Goal: Task Accomplishment & Management: Use online tool/utility

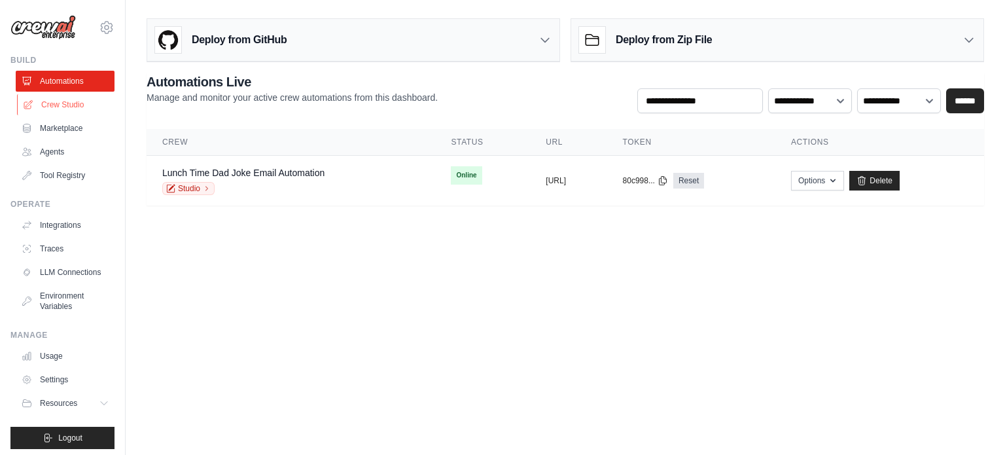
click at [71, 114] on link "Crew Studio" at bounding box center [66, 104] width 99 height 21
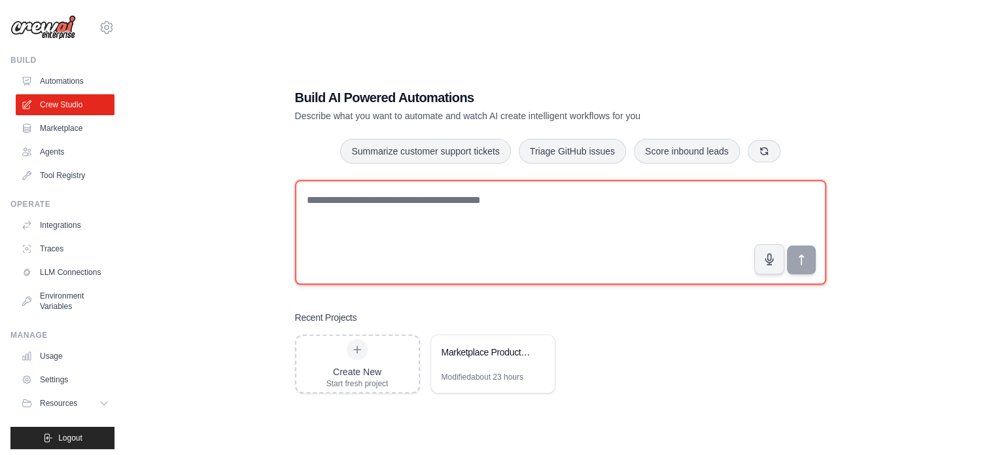
click at [381, 200] on textarea at bounding box center [560, 232] width 531 height 105
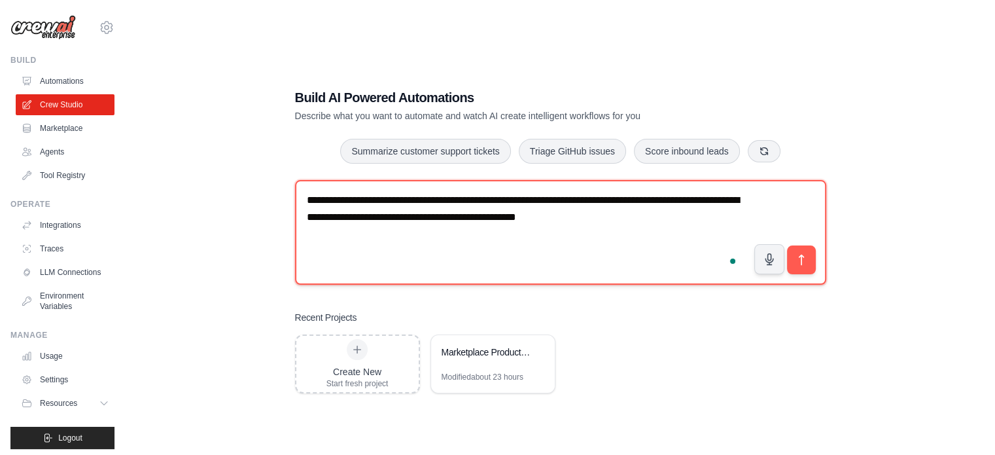
type textarea "**********"
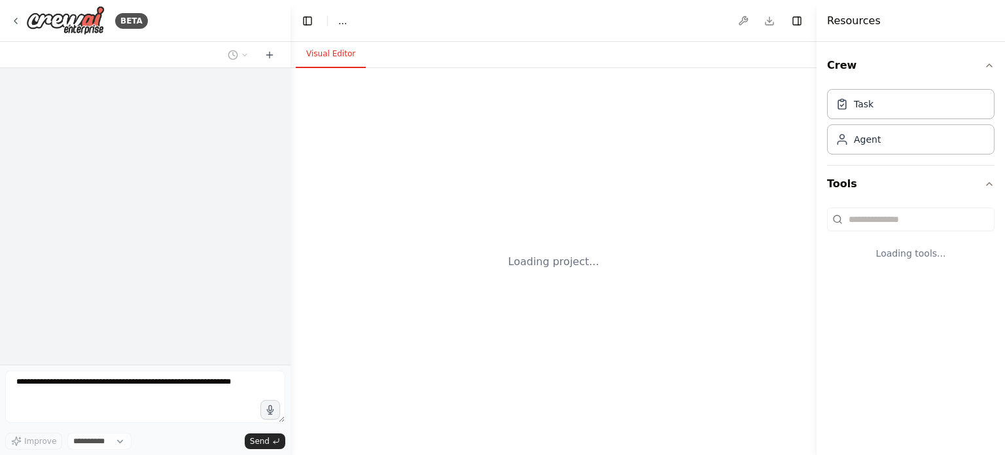
select select "****"
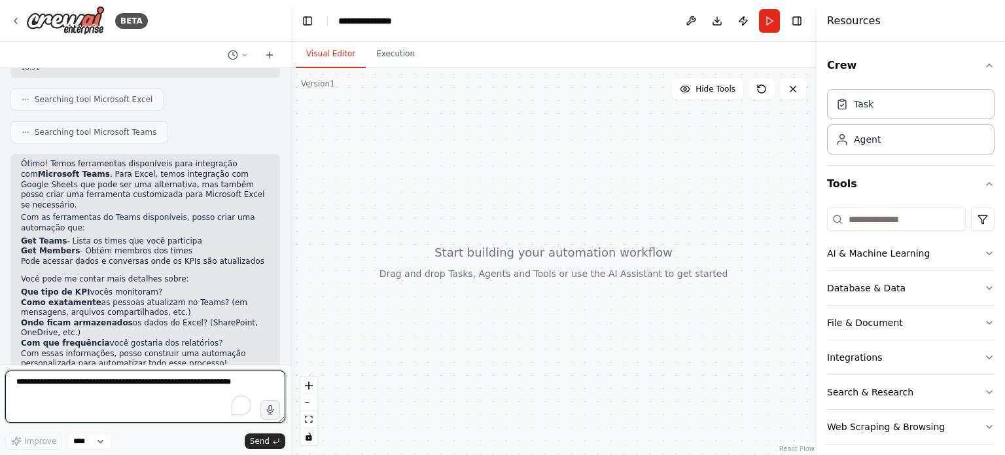
scroll to position [42, 0]
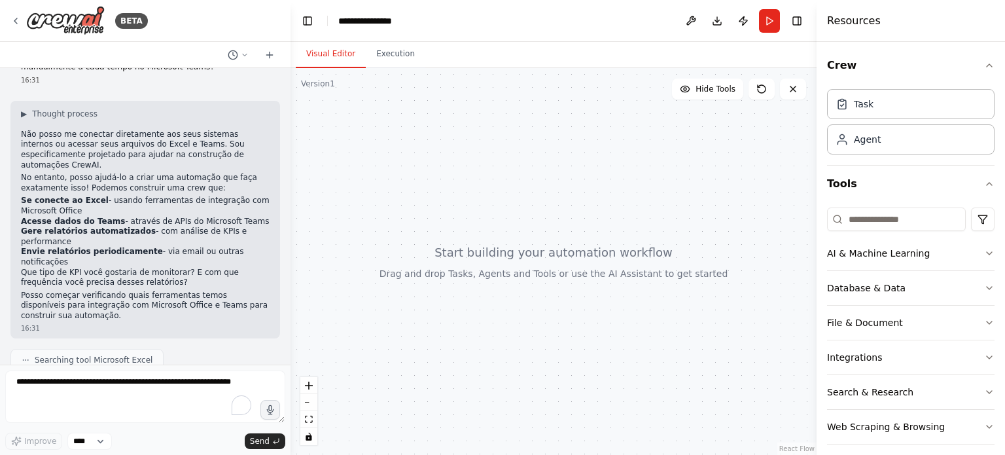
click at [60, 200] on li "Se conecte ao Excel - usando ferramentas de integração com Microsoft Office" at bounding box center [145, 206] width 249 height 20
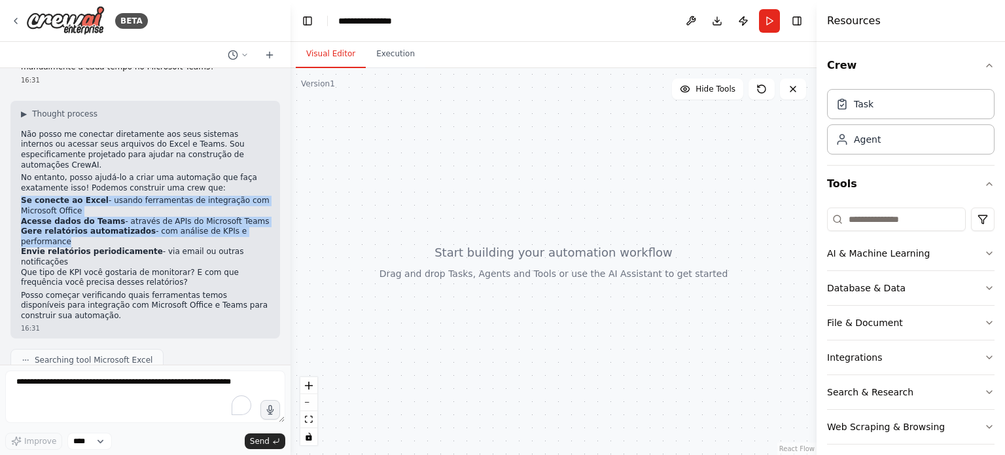
drag, startPoint x: 60, startPoint y: 200, endPoint x: 116, endPoint y: 225, distance: 60.9
click at [116, 225] on ol "Se conecte ao Excel - usando ferramentas de integração com Microsoft Office Ace…" at bounding box center [145, 231] width 249 height 71
click at [116, 226] on strong "Gere relatórios automatizados" at bounding box center [88, 230] width 135 height 9
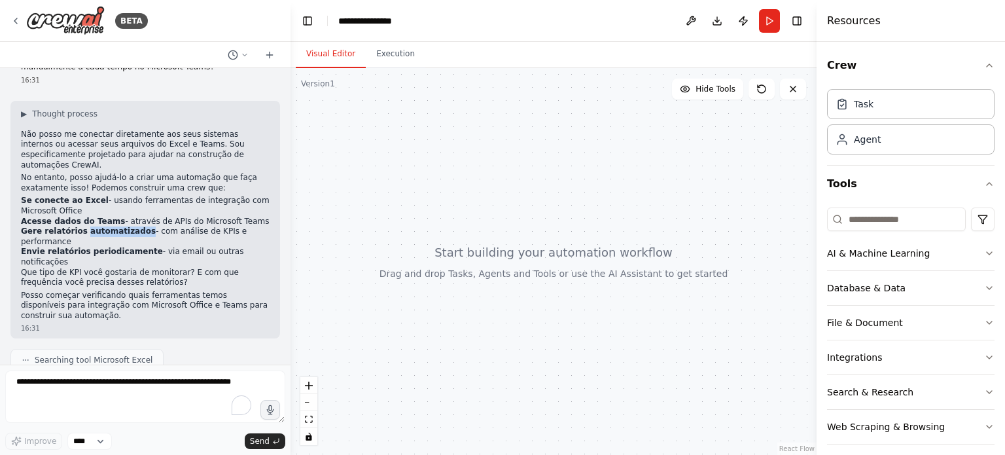
click at [116, 226] on strong "Gere relatórios automatizados" at bounding box center [88, 230] width 135 height 9
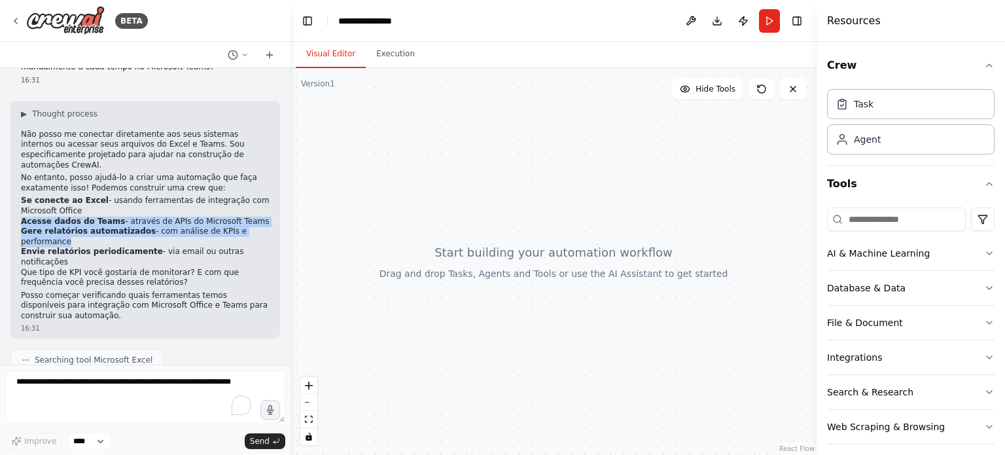
drag, startPoint x: 116, startPoint y: 225, endPoint x: 150, endPoint y: 208, distance: 38.6
click at [150, 208] on ol "Se conecte ao Excel - usando ferramentas de integração com Microsoft Office Ace…" at bounding box center [145, 231] width 249 height 71
click at [150, 217] on li "Acesse dados do Teams - através de APIs do Microsoft Teams" at bounding box center [145, 222] width 249 height 10
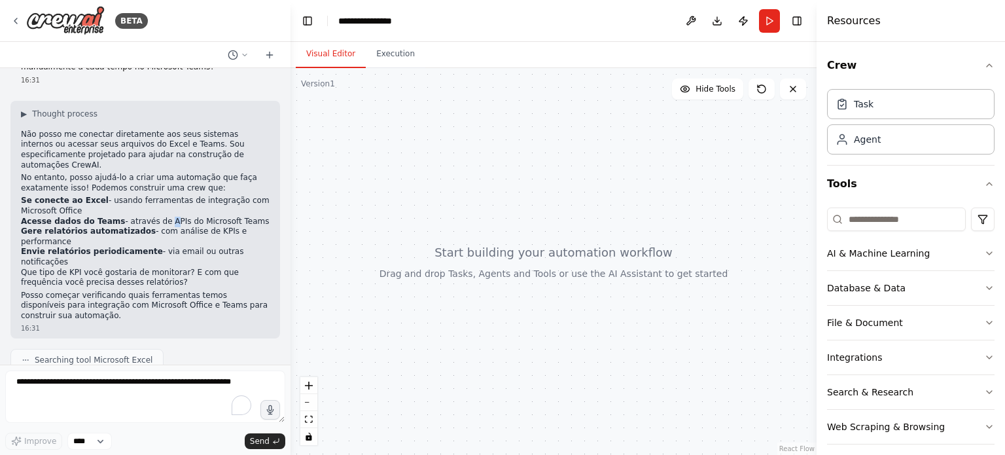
click at [150, 217] on li "Acesse dados do Teams - através de APIs do Microsoft Teams" at bounding box center [145, 222] width 249 height 10
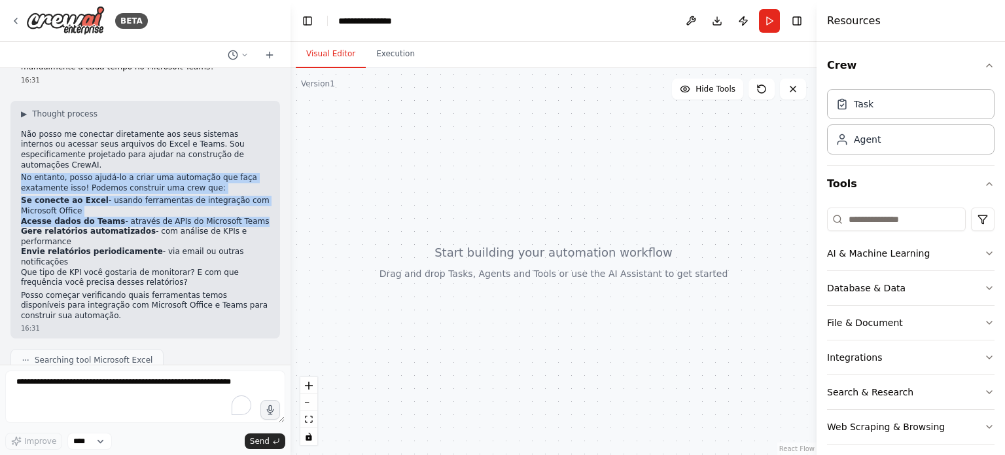
drag, startPoint x: 150, startPoint y: 208, endPoint x: 140, endPoint y: 169, distance: 40.6
click at [140, 169] on div "▶ Thought process Não posso me conectar diretamente aos seus sistemas internos …" at bounding box center [145, 215] width 249 height 213
click at [140, 173] on p "No entanto, posso ajudá-lo a criar uma automação que faça exatamente isso! Pode…" at bounding box center [145, 183] width 249 height 20
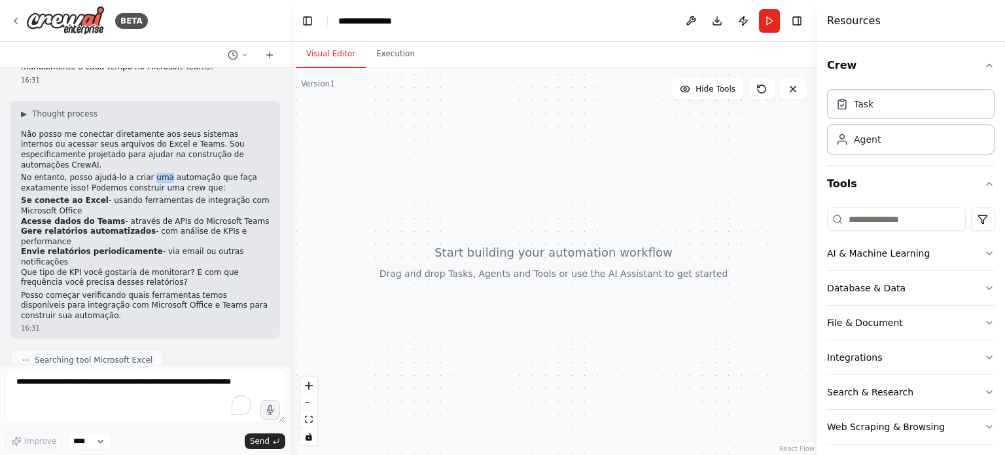
click at [140, 173] on p "No entanto, posso ajudá-lo a criar uma automação que faça exatamente isso! Pode…" at bounding box center [145, 183] width 249 height 20
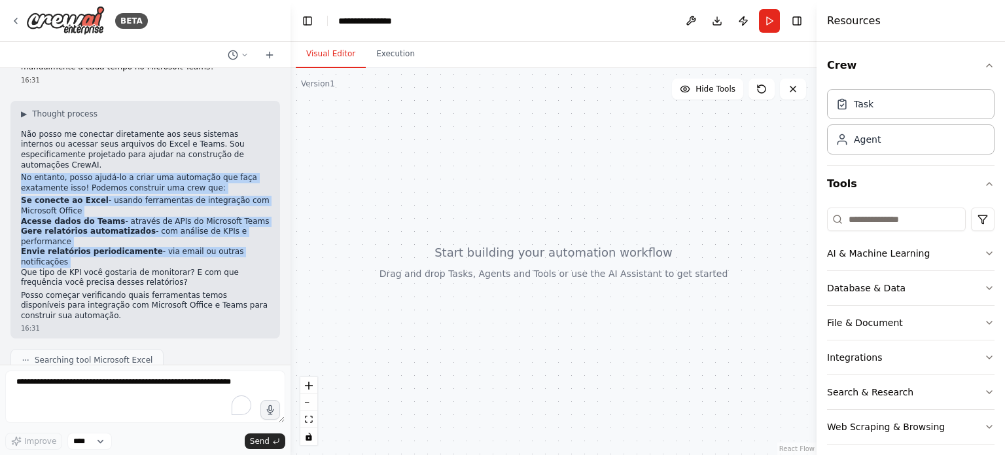
drag, startPoint x: 140, startPoint y: 169, endPoint x: 144, endPoint y: 253, distance: 84.5
click at [144, 253] on div "▶ Thought process Não posso me conectar diretamente aos seus sistemas internos …" at bounding box center [145, 215] width 249 height 213
click at [144, 268] on p "Que tipo de KPI você gostaria de monitorar? E com que frequência você precisa d…" at bounding box center [145, 278] width 249 height 20
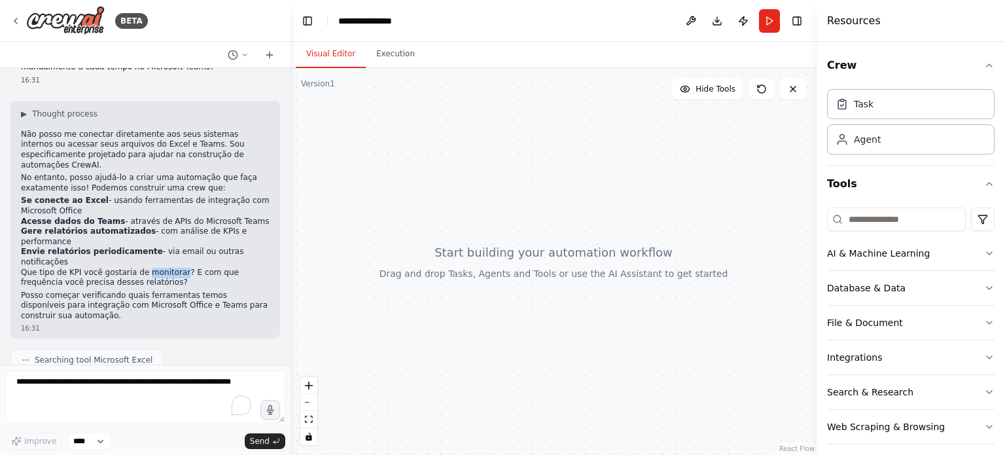
click at [144, 268] on p "Que tipo de KPI você gostaria de monitorar? E com que frequência você precisa d…" at bounding box center [145, 278] width 249 height 20
drag, startPoint x: 144, startPoint y: 253, endPoint x: 151, endPoint y: 247, distance: 9.7
click at [151, 268] on p "Que tipo de KPI você gostaria de monitorar? E com que frequência você precisa d…" at bounding box center [145, 278] width 249 height 20
click at [153, 247] on li "Envie relatórios periodicamente - via email ou outras notificações" at bounding box center [145, 257] width 249 height 20
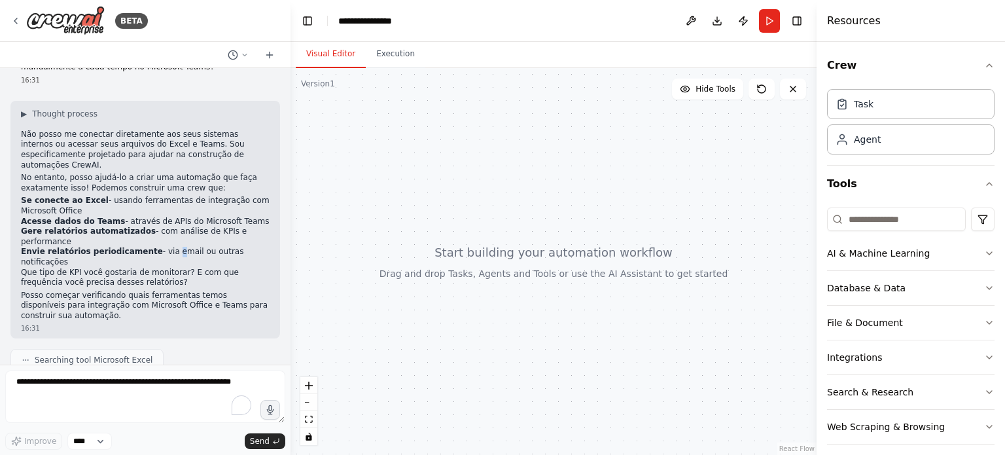
click at [153, 247] on li "Envie relatórios periodicamente - via email ou outras notificações" at bounding box center [145, 257] width 249 height 20
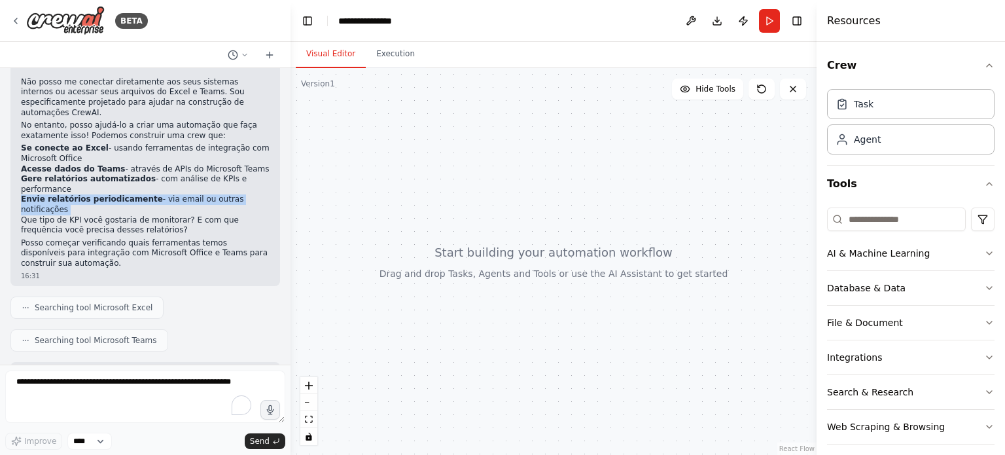
scroll to position [94, 0]
click at [151, 215] on p "Que tipo de KPI você gostaria de monitorar? E com que frequência você precisa d…" at bounding box center [145, 225] width 249 height 20
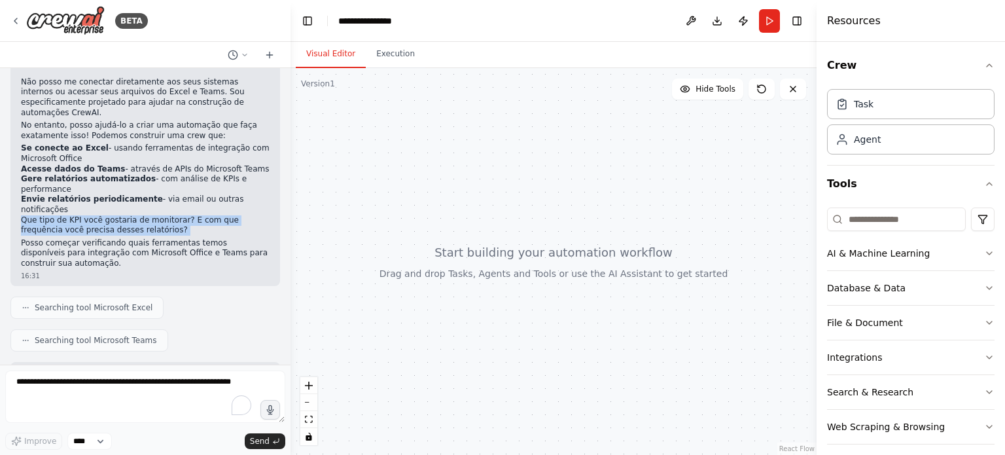
drag, startPoint x: 151, startPoint y: 213, endPoint x: 165, endPoint y: 210, distance: 14.1
click at [165, 215] on p "Que tipo de KPI você gostaria de monitorar? E com que frequência você precisa d…" at bounding box center [145, 225] width 249 height 20
drag, startPoint x: 165, startPoint y: 210, endPoint x: 181, endPoint y: 200, distance: 19.1
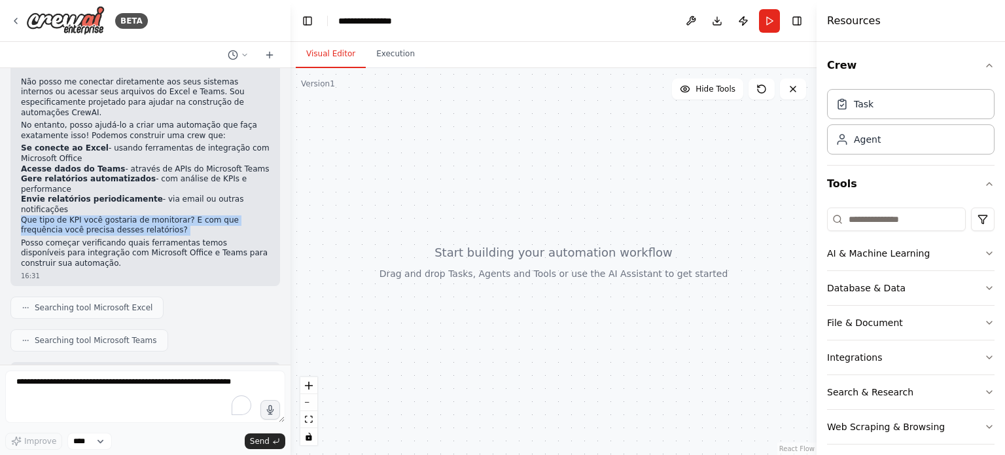
click at [181, 215] on p "Que tipo de KPI você gostaria de monitorar? E com que frequência você precisa d…" at bounding box center [145, 225] width 249 height 20
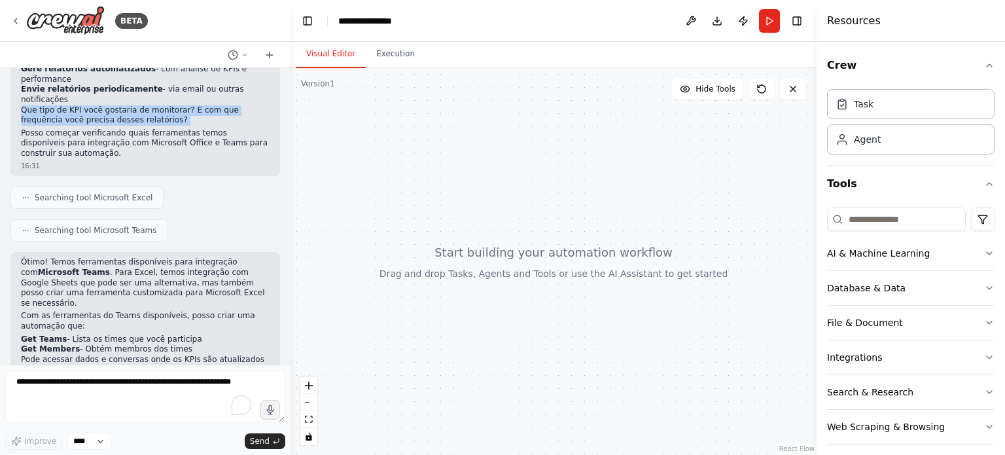
scroll to position [207, 0]
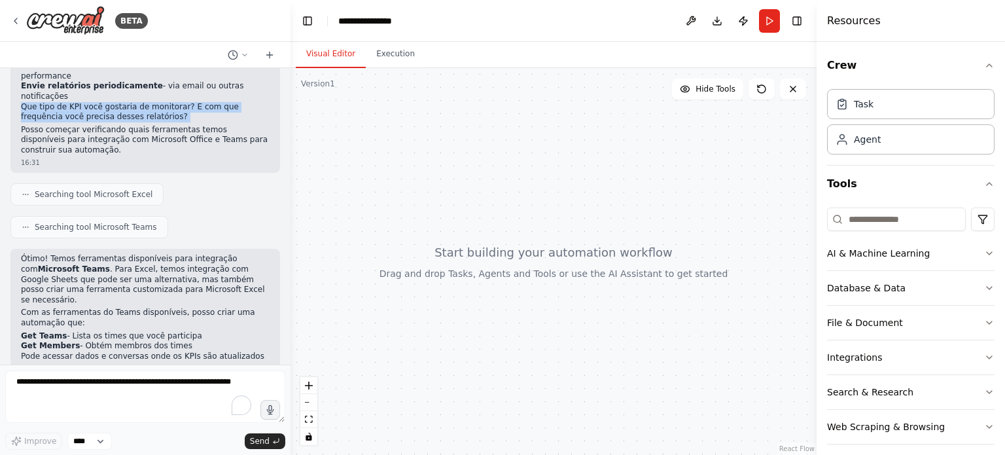
click at [92, 216] on div "Searching tool Microsoft Teams" at bounding box center [89, 227] width 158 height 22
click at [93, 216] on div "Searching tool Microsoft Teams" at bounding box center [89, 227] width 158 height 22
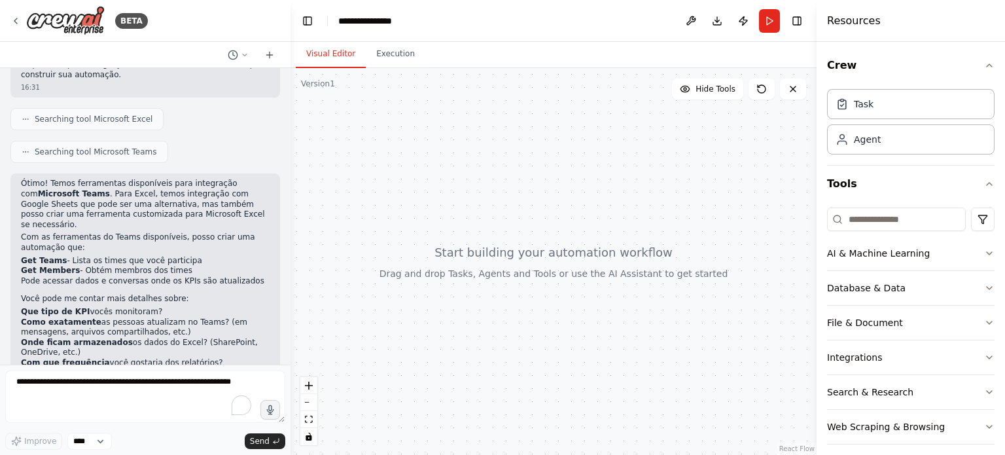
scroll to position [302, 0]
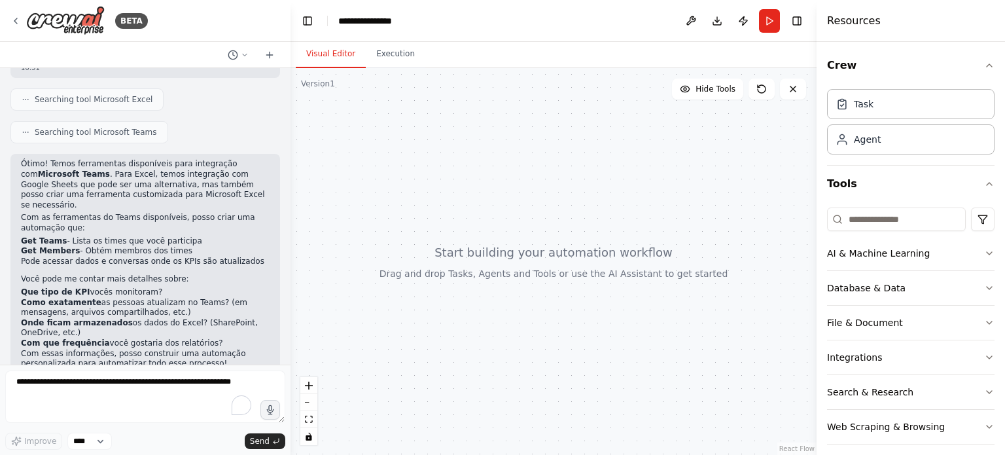
click at [94, 159] on p "Ótimo! Temos ferramentas disponíveis para integração com Microsoft Teams . Para…" at bounding box center [145, 184] width 249 height 51
drag, startPoint x: 94, startPoint y: 148, endPoint x: 116, endPoint y: 169, distance: 30.1
click at [116, 169] on p "Ótimo! Temos ferramentas disponíveis para integração com Microsoft Teams . Para…" at bounding box center [145, 184] width 249 height 51
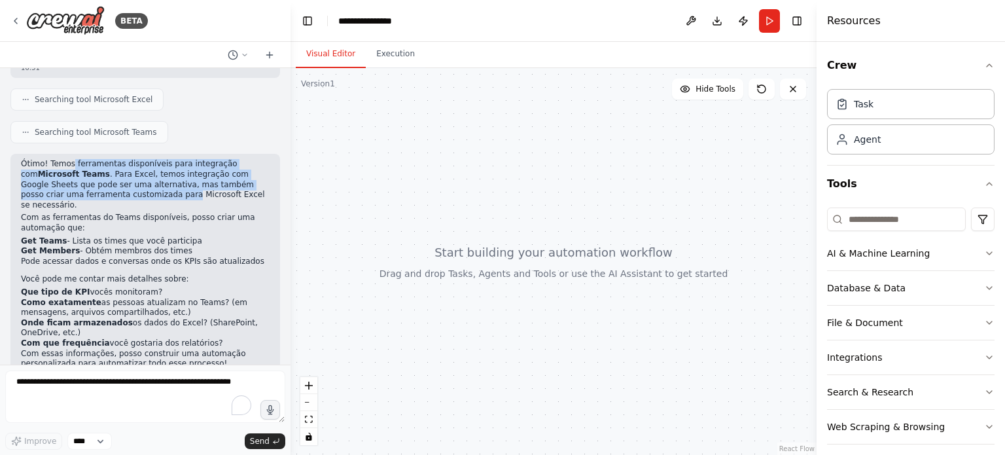
drag, startPoint x: 116, startPoint y: 169, endPoint x: 69, endPoint y: 139, distance: 56.4
click at [69, 159] on p "Ótimo! Temos ferramentas disponíveis para integração com Microsoft Teams . Para…" at bounding box center [145, 184] width 249 height 51
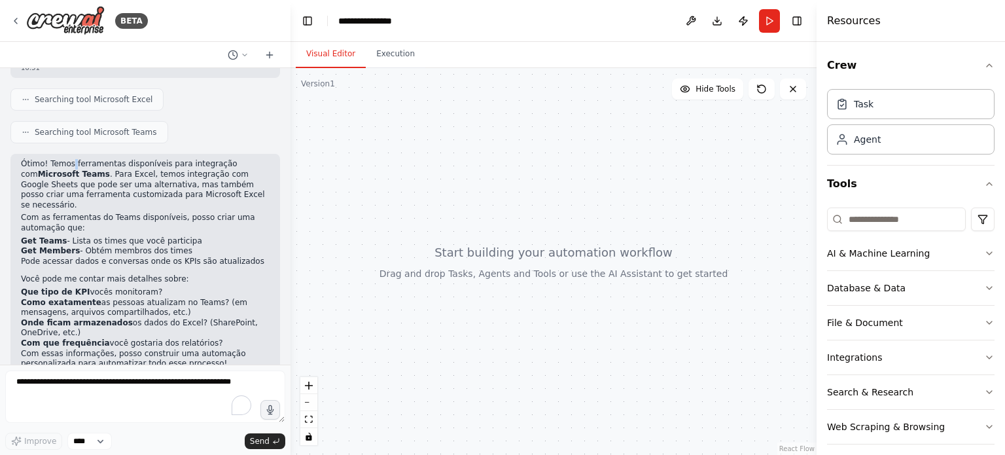
click at [69, 159] on p "Ótimo! Temos ferramentas disponíveis para integração com Microsoft Teams . Para…" at bounding box center [145, 184] width 249 height 51
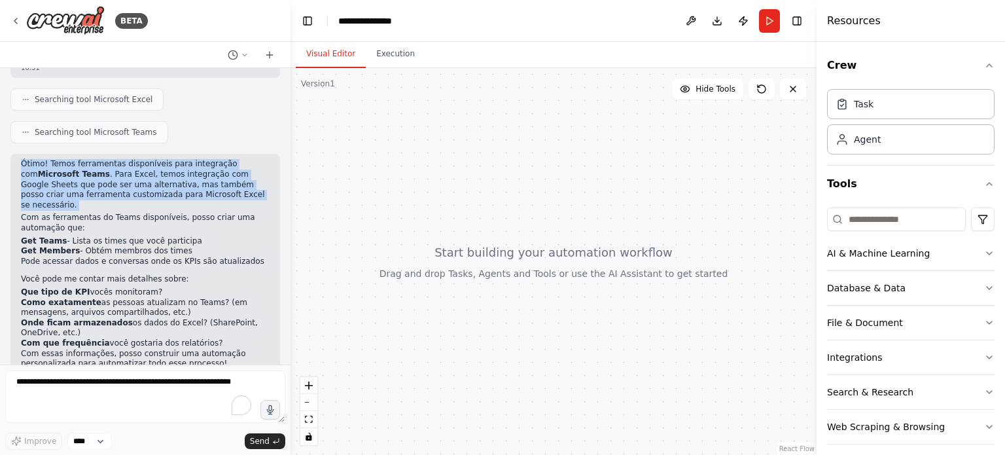
drag, startPoint x: 69, startPoint y: 139, endPoint x: 90, endPoint y: 176, distance: 43.1
click at [90, 176] on p "Ótimo! Temos ferramentas disponíveis para integração com Microsoft Teams . Para…" at bounding box center [145, 184] width 249 height 51
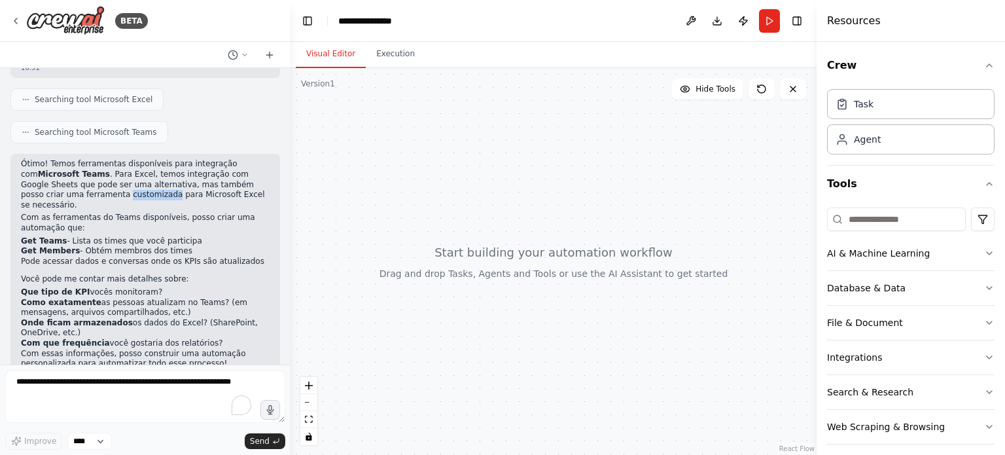
click at [90, 176] on p "Ótimo! Temos ferramentas disponíveis para integração com Microsoft Teams . Para…" at bounding box center [145, 184] width 249 height 51
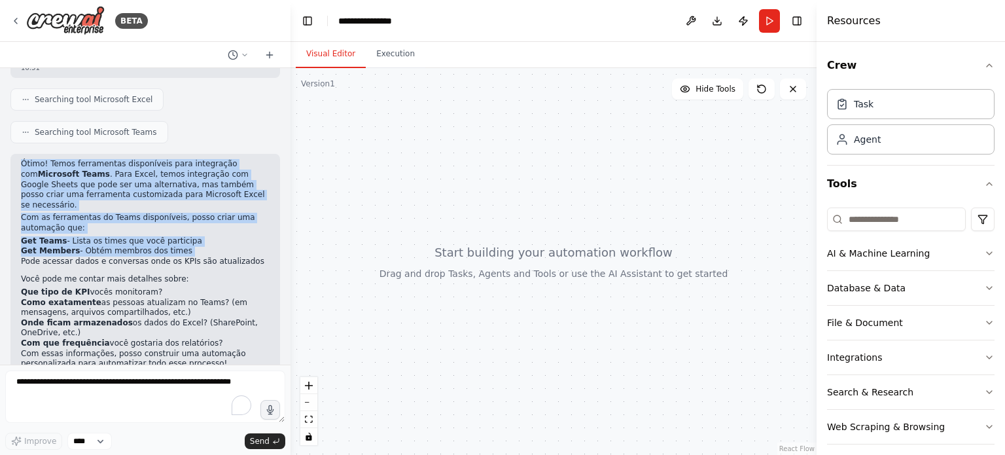
drag, startPoint x: 90, startPoint y: 176, endPoint x: 102, endPoint y: 215, distance: 41.0
click at [102, 215] on div "Ótimo! Temos ferramentas disponíveis para integração com Microsoft Teams . Para…" at bounding box center [145, 263] width 249 height 209
click at [102, 246] on li "Get Members - Obtém membros dos times" at bounding box center [145, 251] width 249 height 10
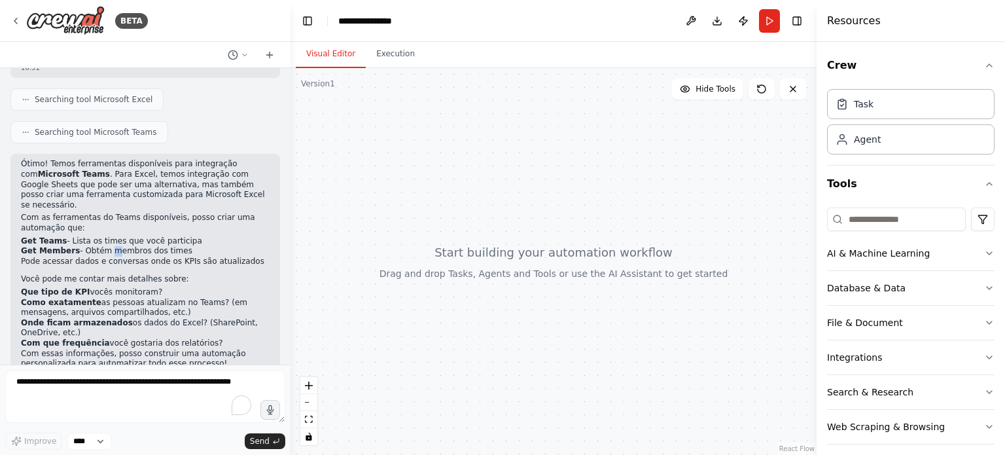
click at [102, 246] on li "Get Members - Obtém membros dos times" at bounding box center [145, 251] width 249 height 10
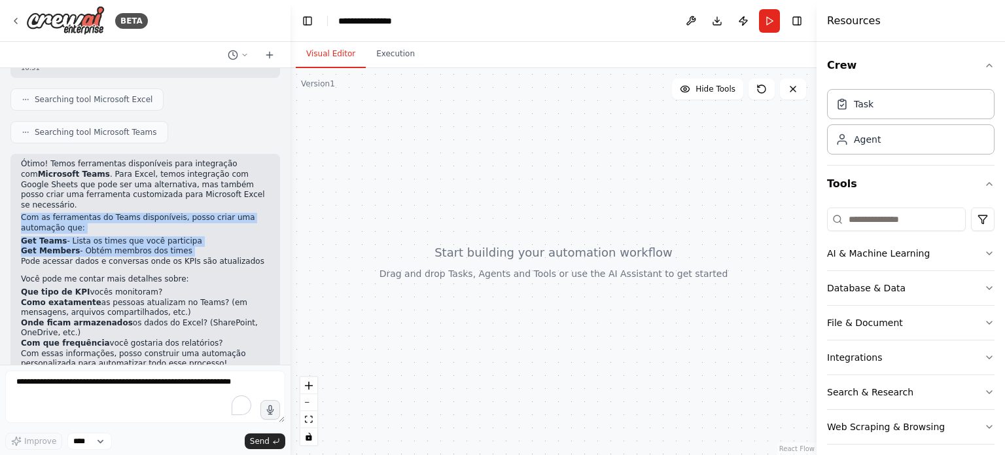
drag, startPoint x: 102, startPoint y: 215, endPoint x: 114, endPoint y: 160, distance: 56.8
click at [114, 160] on div "Ótimo! Temos ferramentas disponíveis para integração com Microsoft Teams . Para…" at bounding box center [145, 263] width 249 height 209
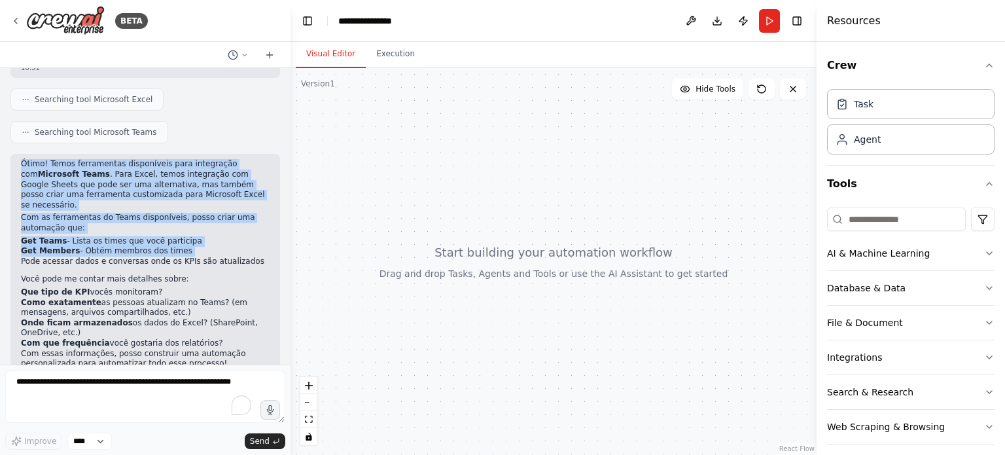
click at [114, 160] on p "Ótimo! Temos ferramentas disponíveis para integração com Microsoft Teams . Para…" at bounding box center [145, 184] width 249 height 51
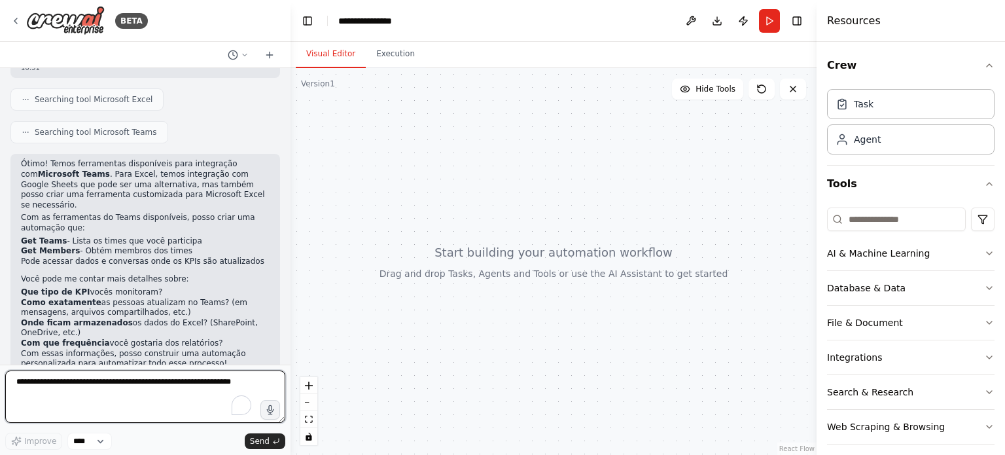
click at [129, 392] on textarea "To enrich screen reader interactions, please activate Accessibility in Grammarl…" at bounding box center [145, 396] width 280 height 52
click at [26, 384] on textarea "**********" at bounding box center [145, 396] width 280 height 52
click at [189, 404] on textarea "**********" at bounding box center [145, 396] width 280 height 52
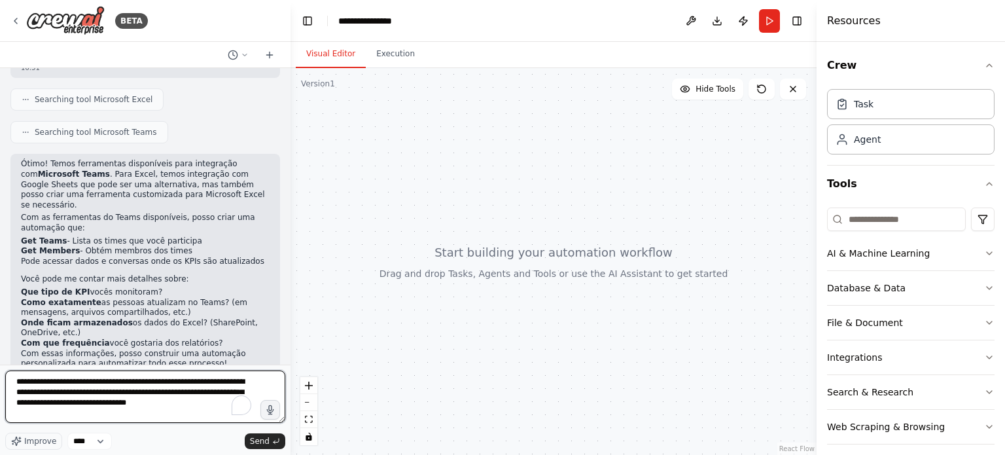
click at [54, 406] on textarea "**********" at bounding box center [145, 396] width 280 height 52
type textarea "**********"
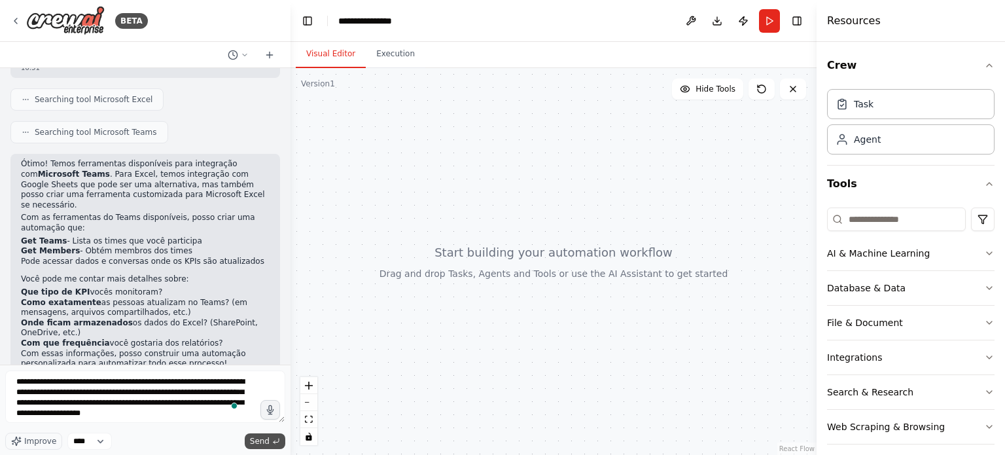
click at [262, 447] on button "Send" at bounding box center [265, 441] width 41 height 16
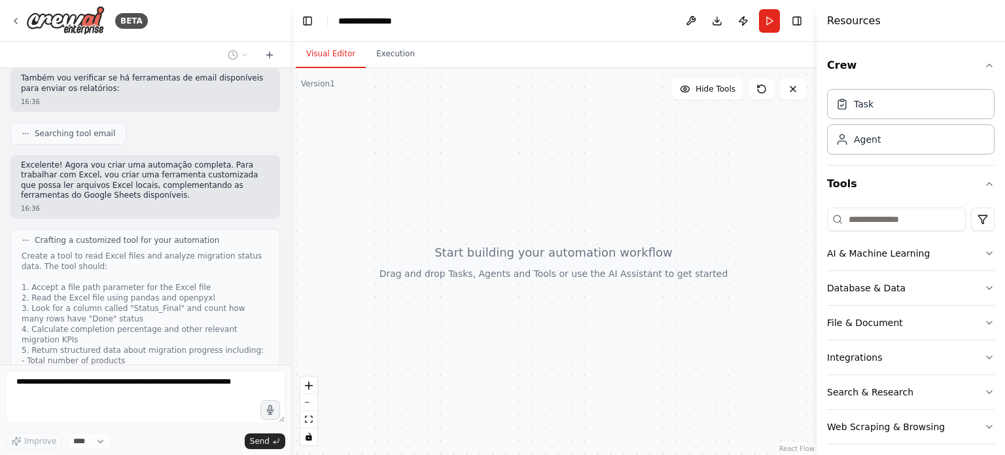
scroll to position [956, 0]
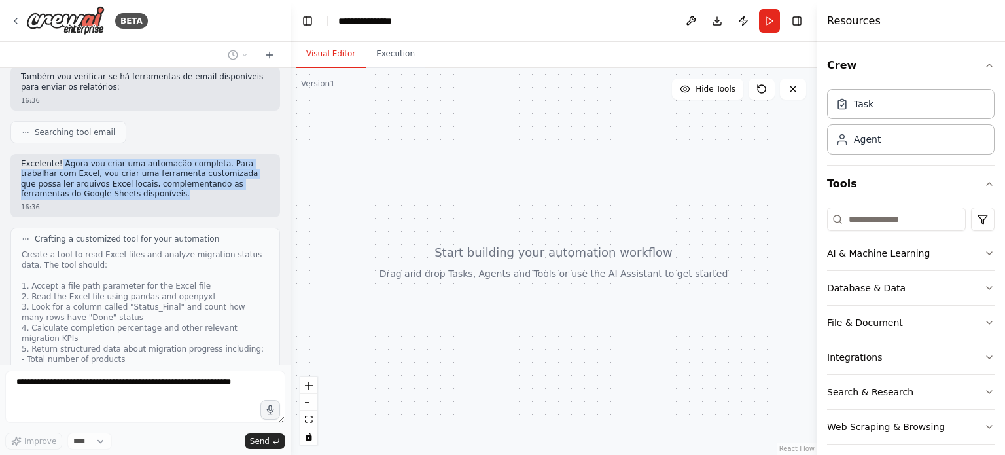
drag, startPoint x: 119, startPoint y: 167, endPoint x: 52, endPoint y: 120, distance: 81.7
click at [52, 120] on div "Você consegue se conectar a um Excel interno e me enviar um relatório de perfor…" at bounding box center [145, 216] width 290 height 296
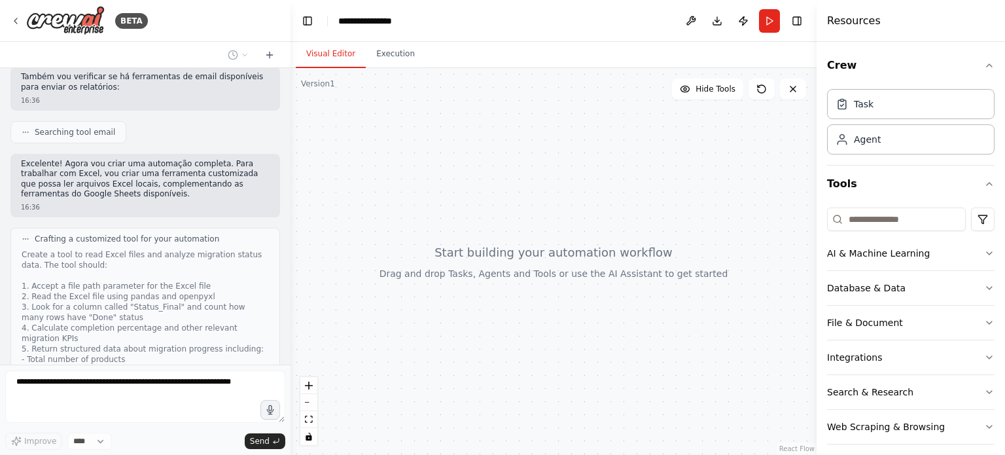
click at [49, 159] on p "Excelente! Agora vou criar uma automação completa. Para trabalhar com Excel, vo…" at bounding box center [145, 179] width 249 height 41
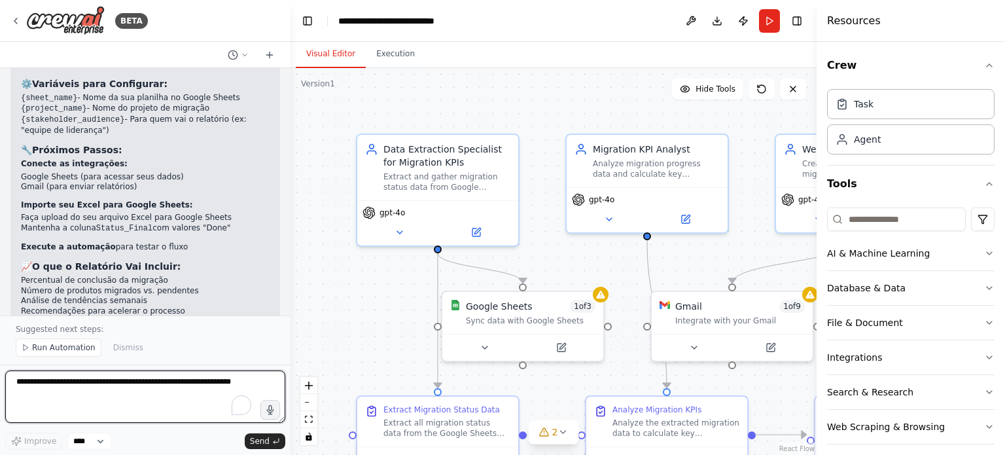
scroll to position [1952, 0]
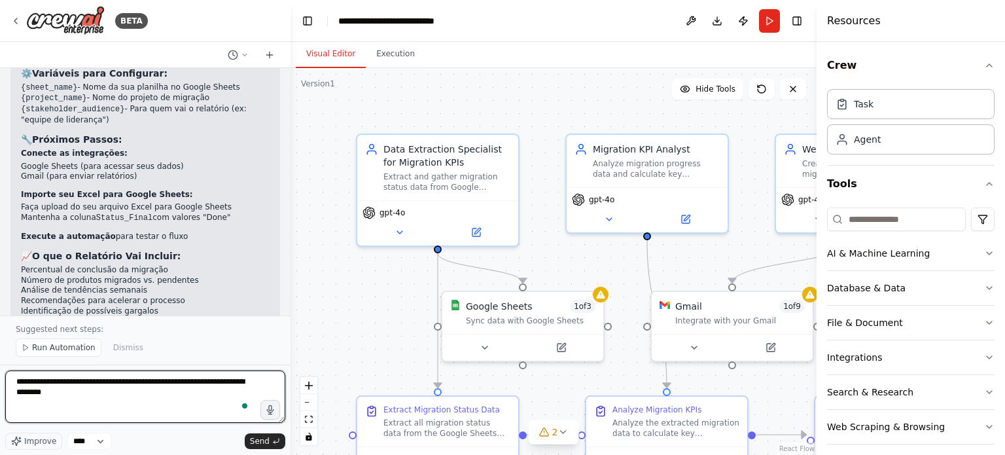
type textarea "**********"
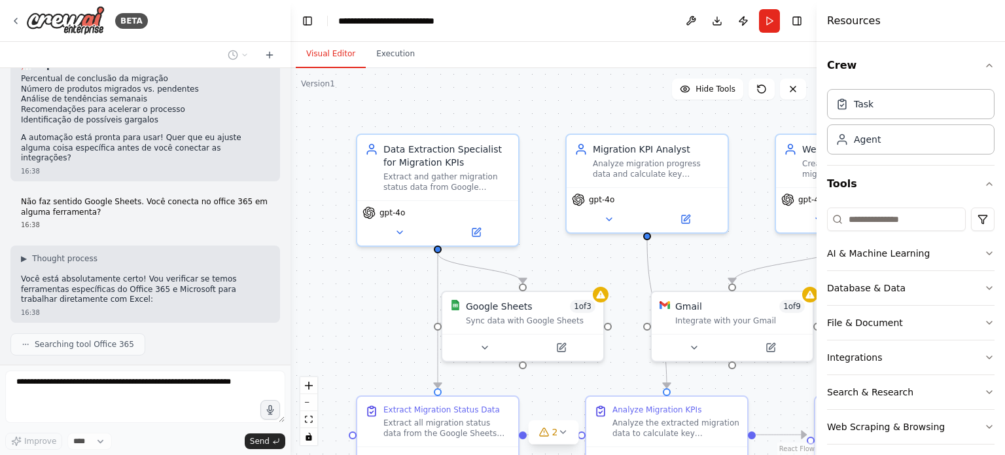
scroll to position [2176, 0]
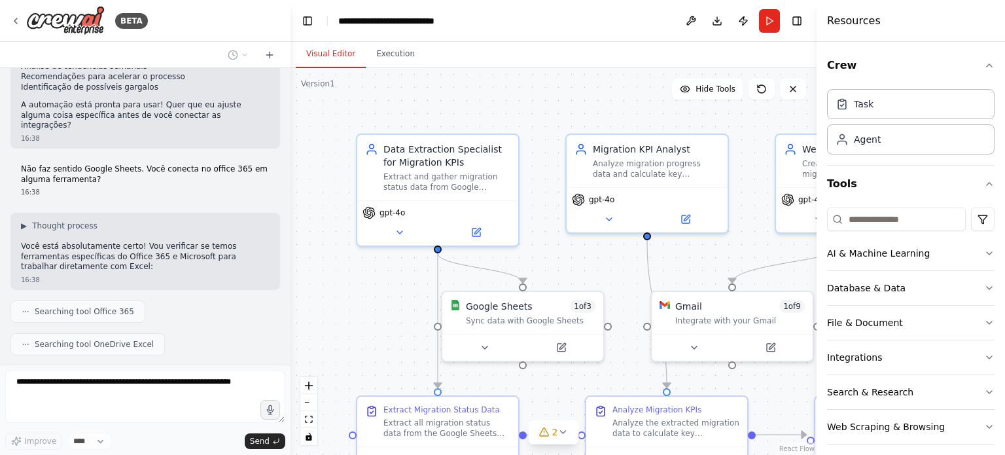
click at [116, 263] on div "Você consegue se conectar a um Excel interno e me enviar um relatório de perfor…" at bounding box center [145, 216] width 290 height 296
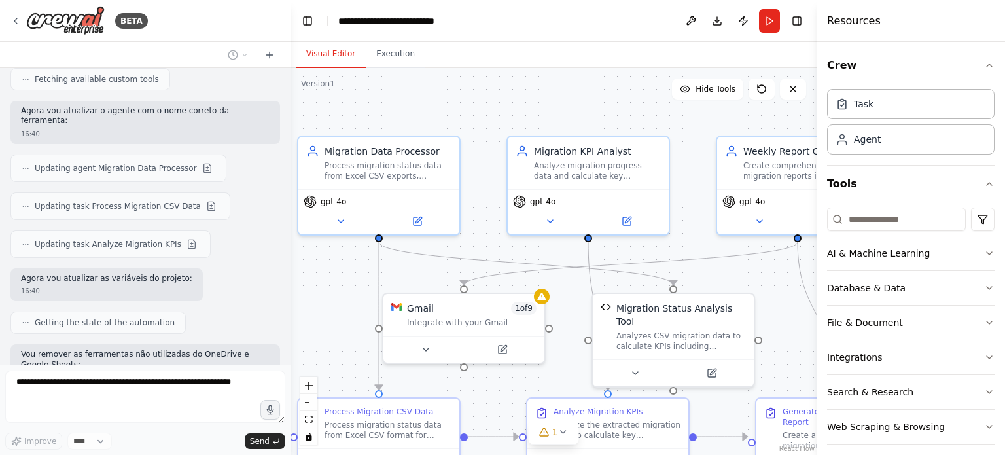
scroll to position [3412, 0]
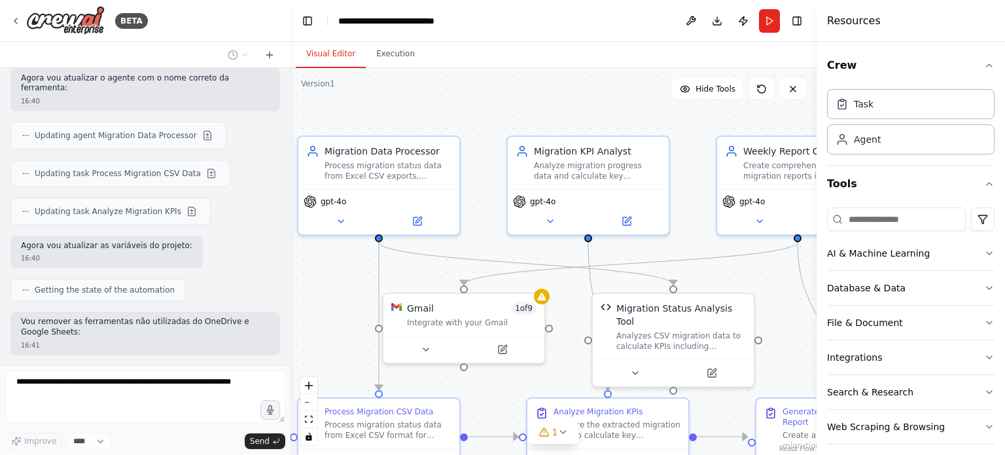
drag, startPoint x: 699, startPoint y: 113, endPoint x: 640, endPoint y: 114, distance: 59.5
click at [640, 114] on div ".deletable-edge-delete-btn { width: 20px; height: 20px; border: 0px solid #ffff…" at bounding box center [553, 261] width 526 height 387
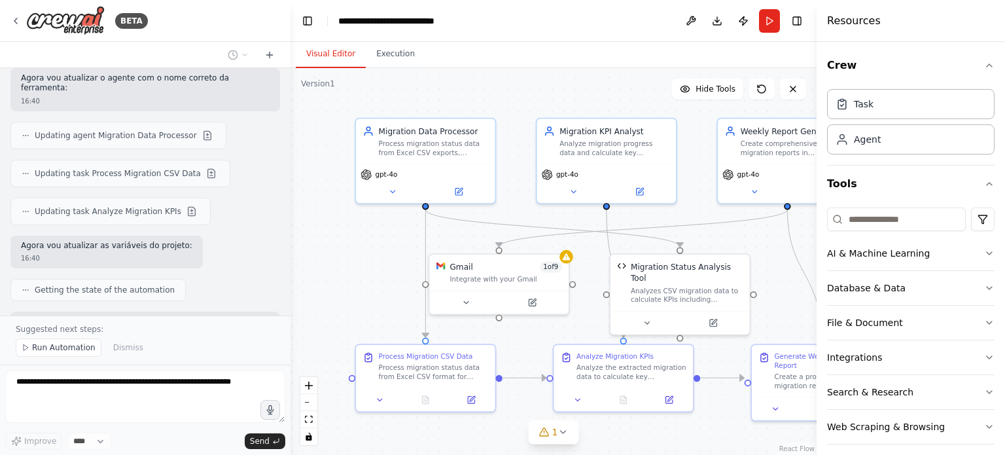
drag, startPoint x: 610, startPoint y: 120, endPoint x: 617, endPoint y: 105, distance: 16.1
click at [617, 105] on div ".deletable-edge-delete-btn { width: 20px; height: 20px; border: 0px solid #ffff…" at bounding box center [553, 261] width 526 height 387
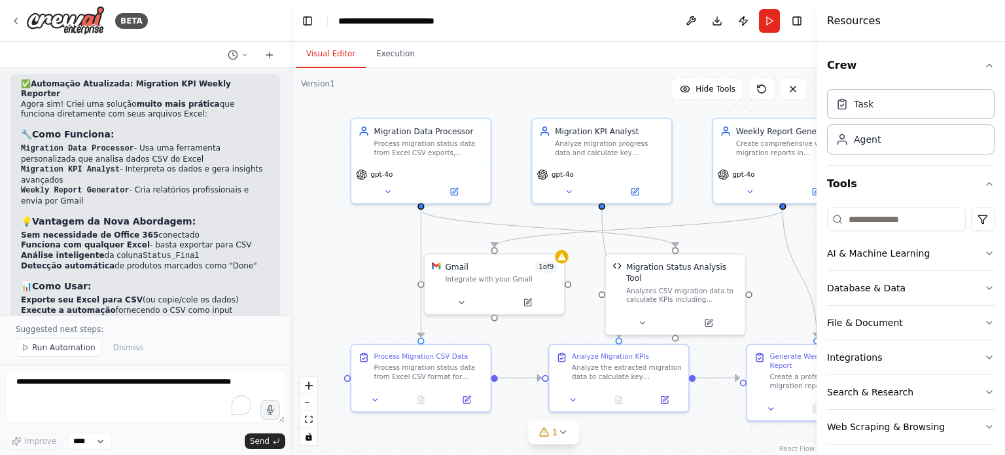
click at [98, 349] on ul "✅ Total de produtos na migração ✅ Produtos concluídos ( Status_Final = "Done" )…" at bounding box center [145, 380] width 249 height 62
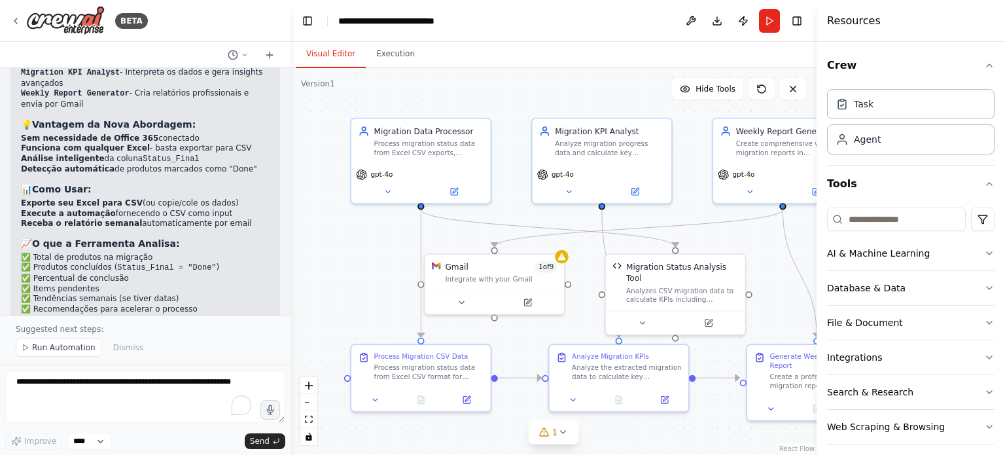
scroll to position [3911, 0]
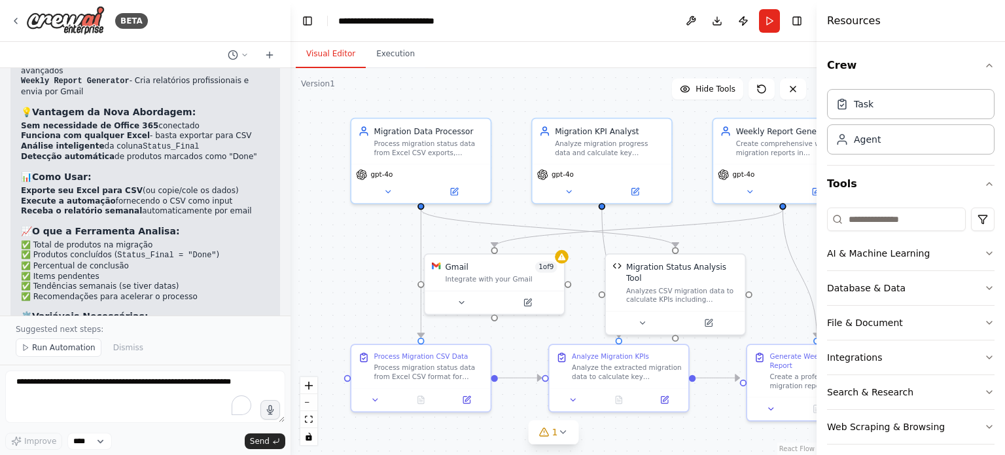
click at [157, 389] on p "A automação está otimizada e pronta para usar! É muito mais simples do que cone…" at bounding box center [145, 404] width 249 height 31
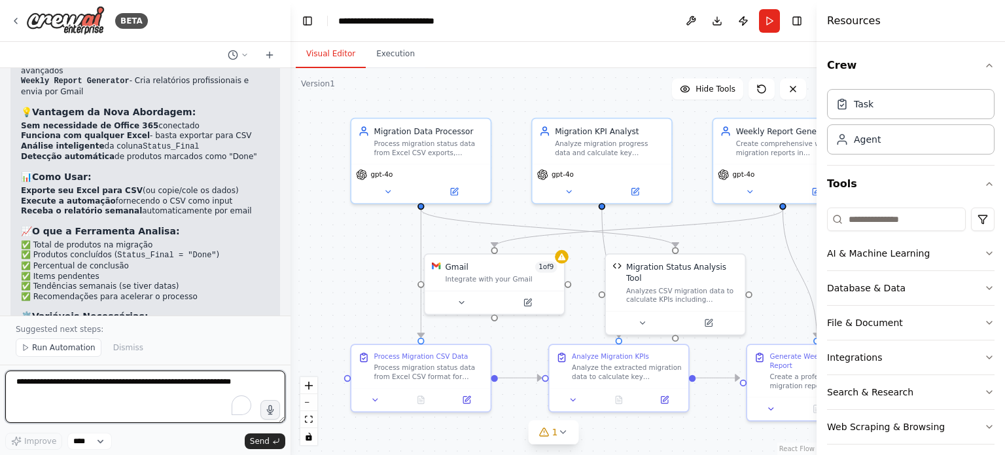
click at [93, 384] on textarea "To enrich screen reader interactions, please activate Accessibility in Grammarl…" at bounding box center [145, 396] width 280 height 52
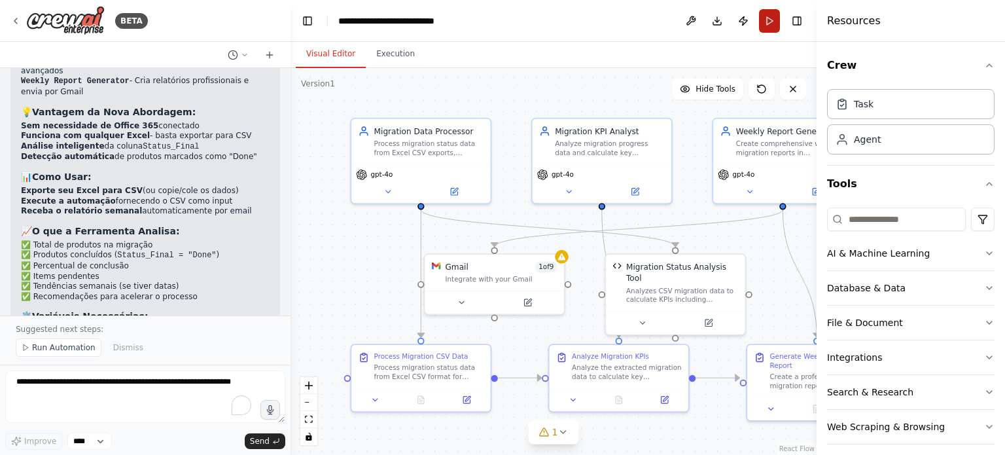
click at [769, 25] on button "Run" at bounding box center [769, 21] width 21 height 24
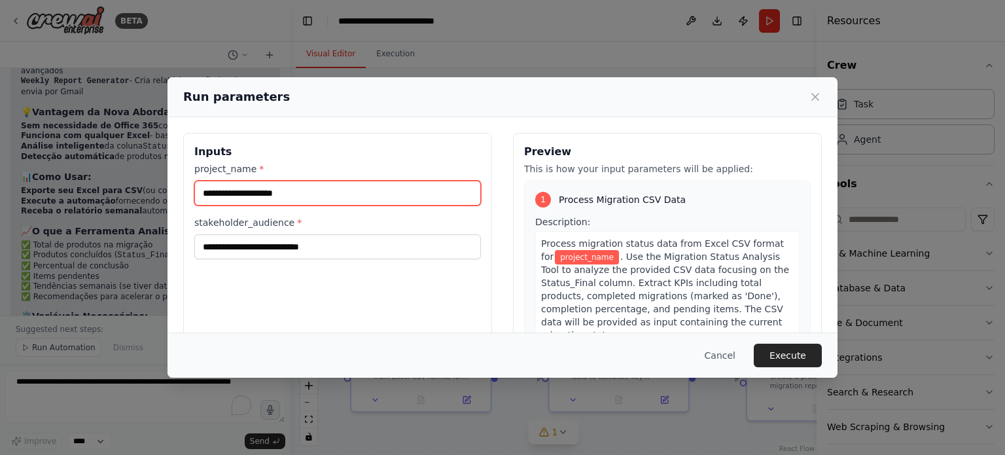
click at [328, 194] on input "project_name *" at bounding box center [337, 193] width 287 height 25
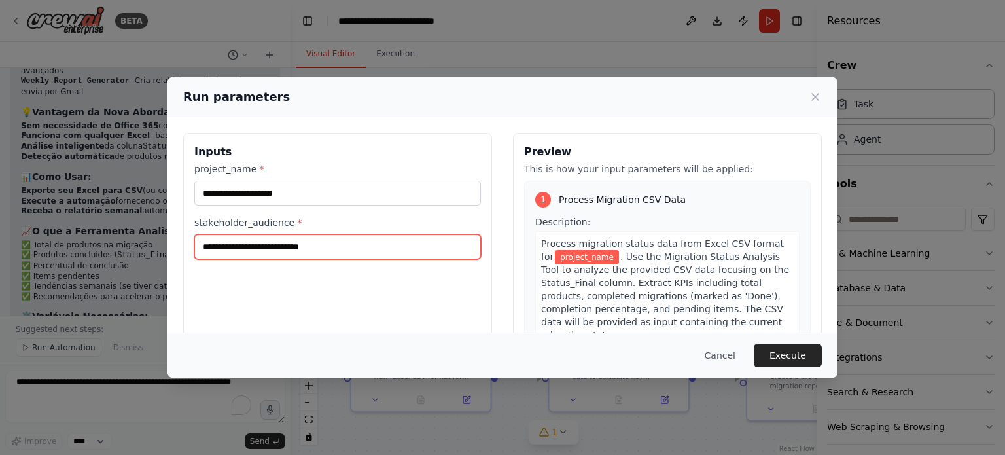
click at [319, 236] on input "stakeholder_audience *" at bounding box center [337, 246] width 287 height 25
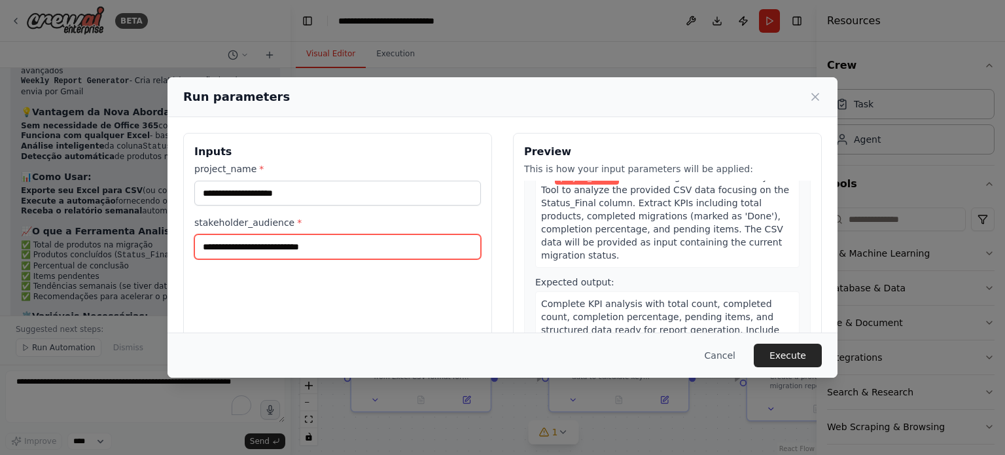
scroll to position [80, 0]
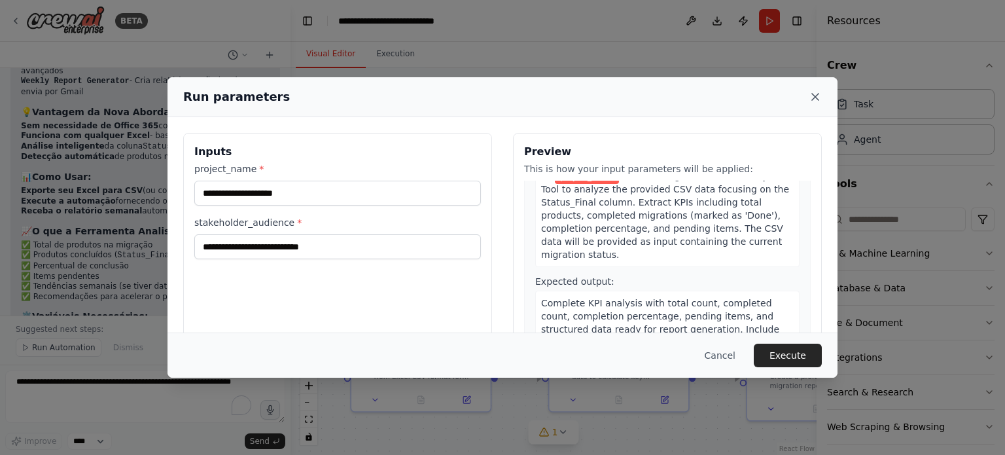
click at [814, 103] on icon at bounding box center [814, 96] width 13 height 13
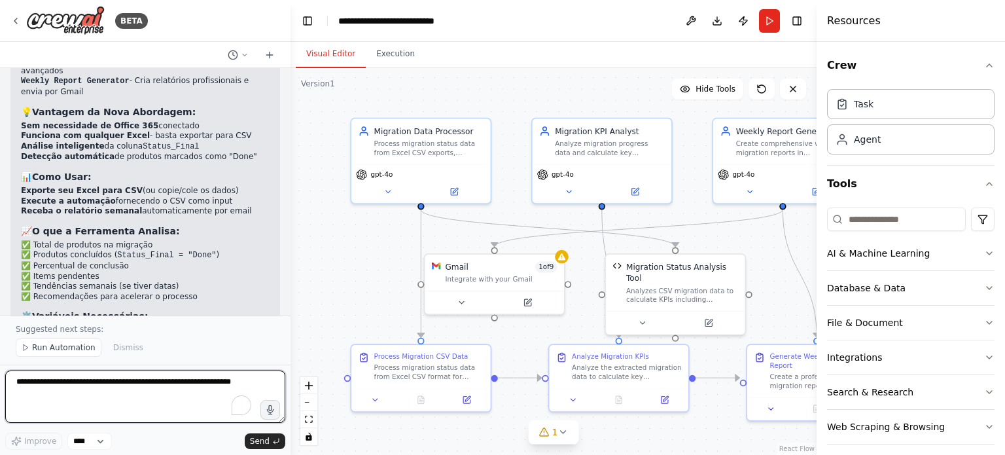
click at [118, 387] on textarea "To enrich screen reader interactions, please activate Accessibility in Grammarl…" at bounding box center [145, 396] width 280 height 52
type textarea "**********"
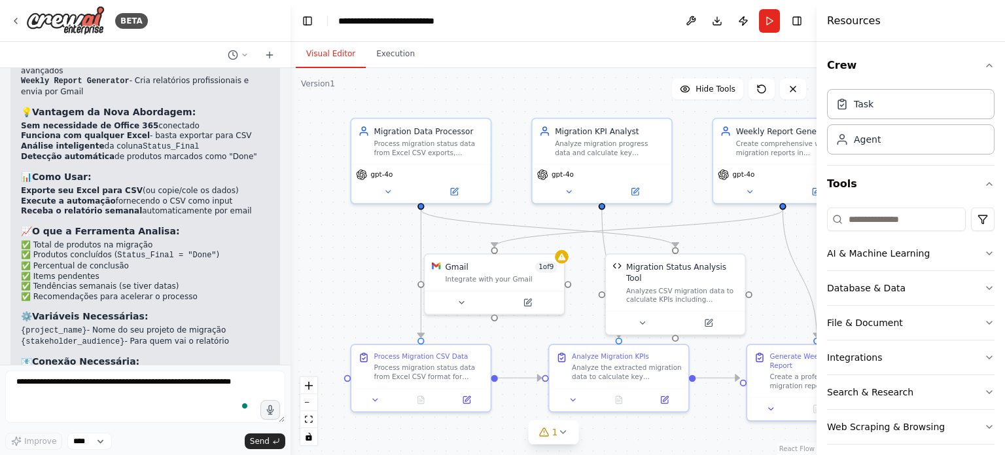
scroll to position [3950, 0]
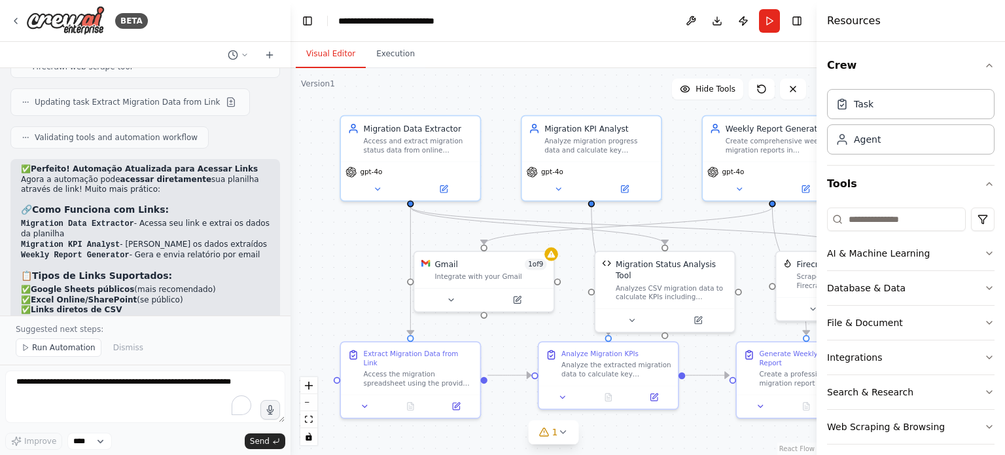
drag, startPoint x: 599, startPoint y: 94, endPoint x: 591, endPoint y: 91, distance: 8.9
click at [591, 91] on div ".deletable-edge-delete-btn { width: 20px; height: 20px; border: 0px solid #ffff…" at bounding box center [553, 261] width 526 height 387
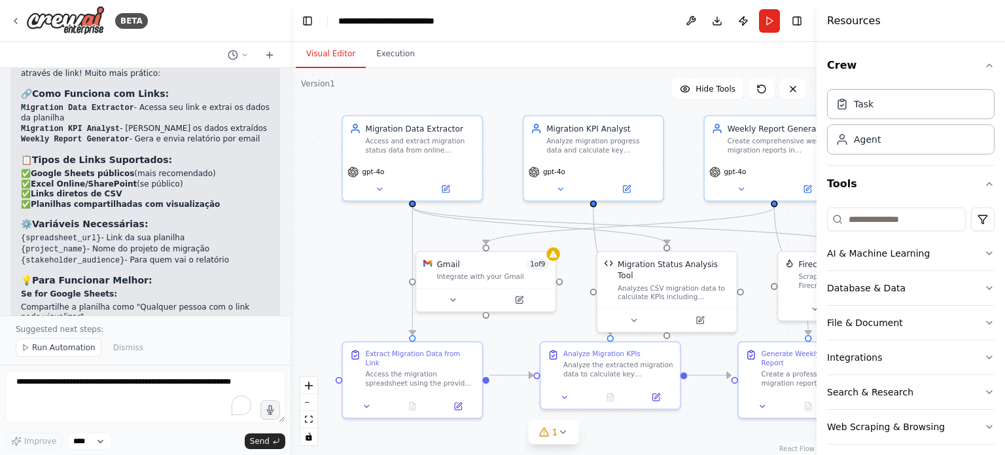
scroll to position [5217, 0]
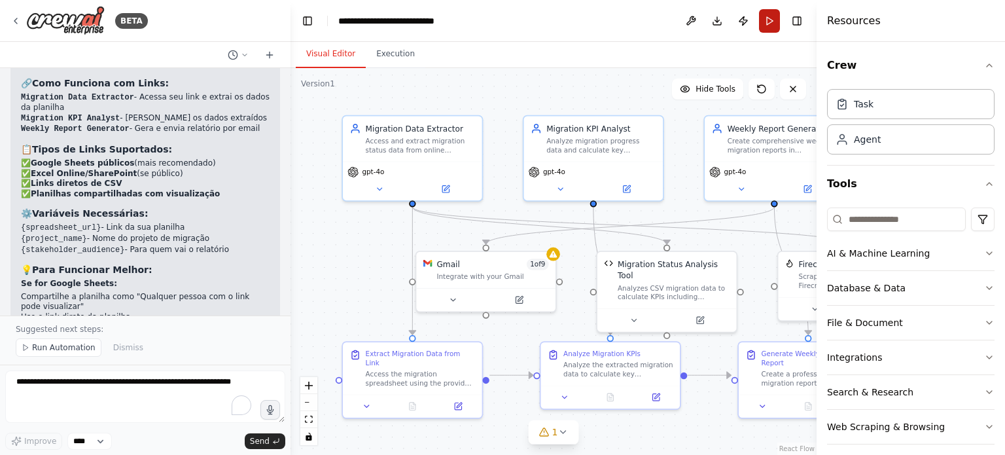
click at [769, 16] on button "Run" at bounding box center [769, 21] width 21 height 24
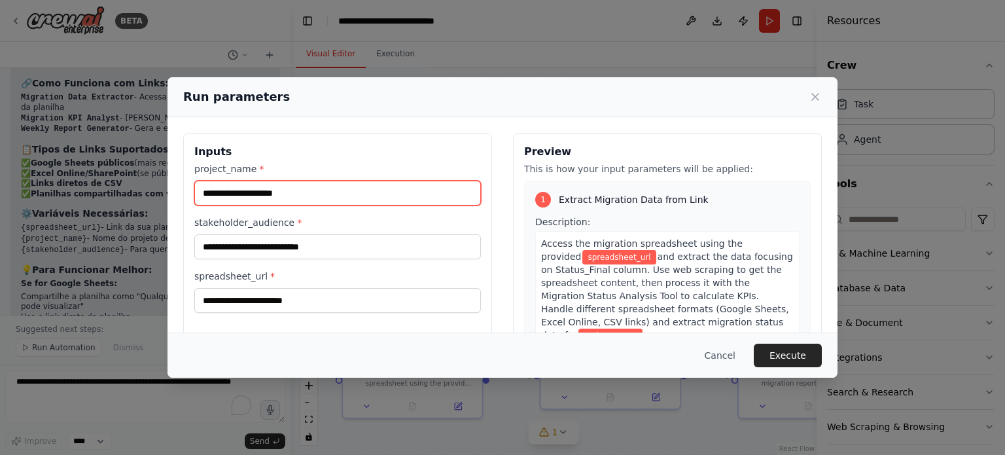
click at [395, 198] on input "project_name *" at bounding box center [337, 193] width 287 height 25
type input "*"
type input "**********"
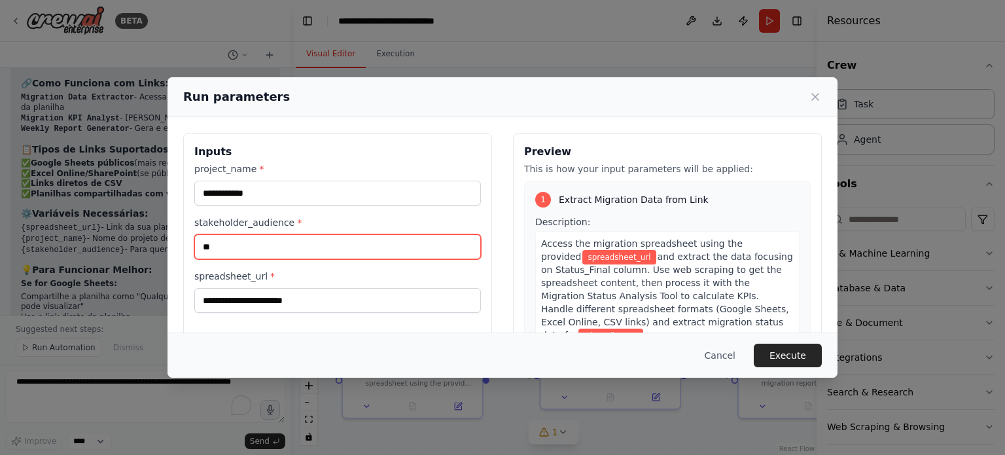
type input "*"
type input "**********"
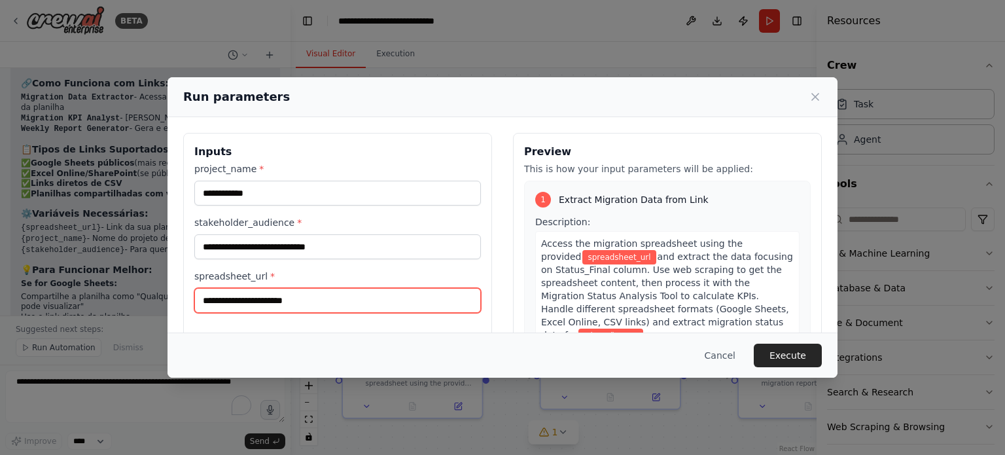
paste input "**********"
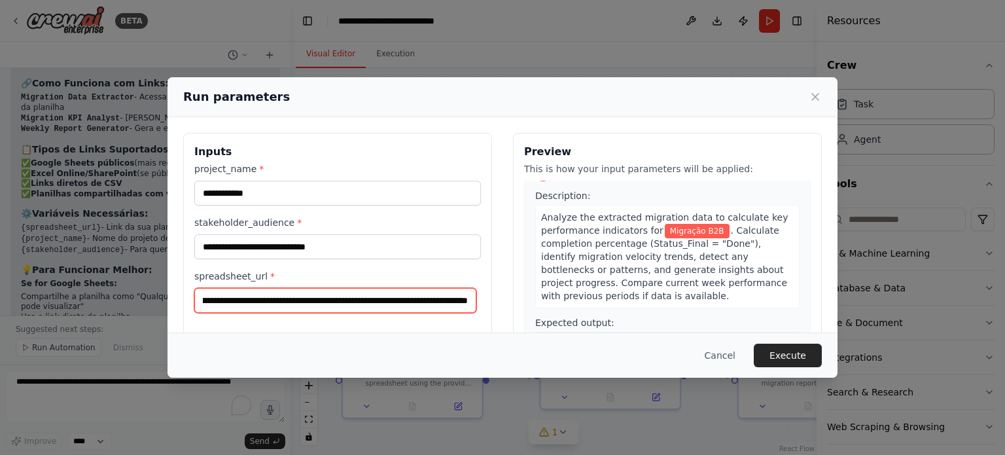
scroll to position [309, 0]
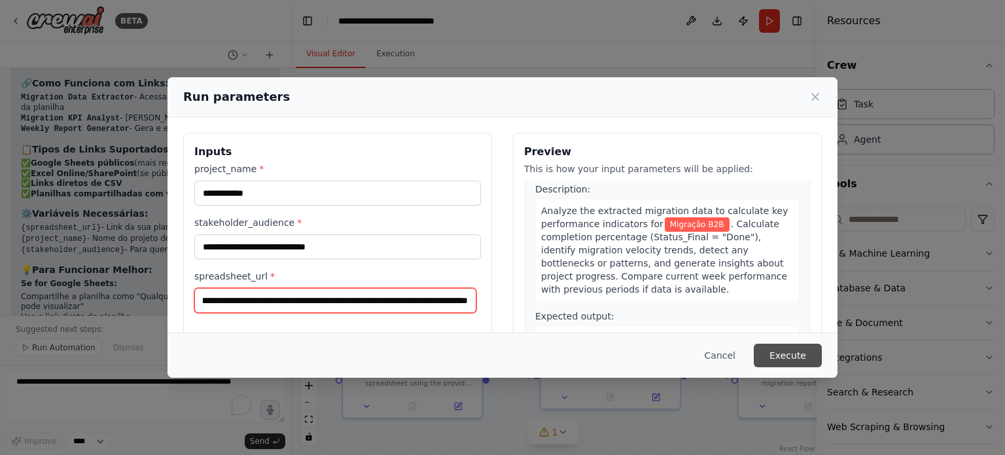
type input "**********"
click at [798, 355] on button "Execute" at bounding box center [788, 355] width 68 height 24
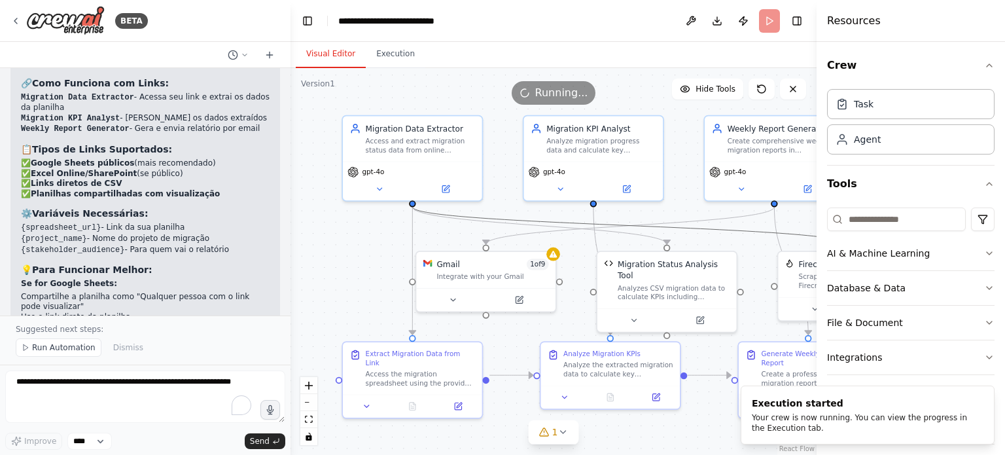
drag, startPoint x: 722, startPoint y: 226, endPoint x: 701, endPoint y: 220, distance: 21.9
click at [285, 58] on div ".deletable-edge-delete-btn { width: 20px; height: 20px; border: 0px solid #ffff…" at bounding box center [285, 58] width 0 height 0
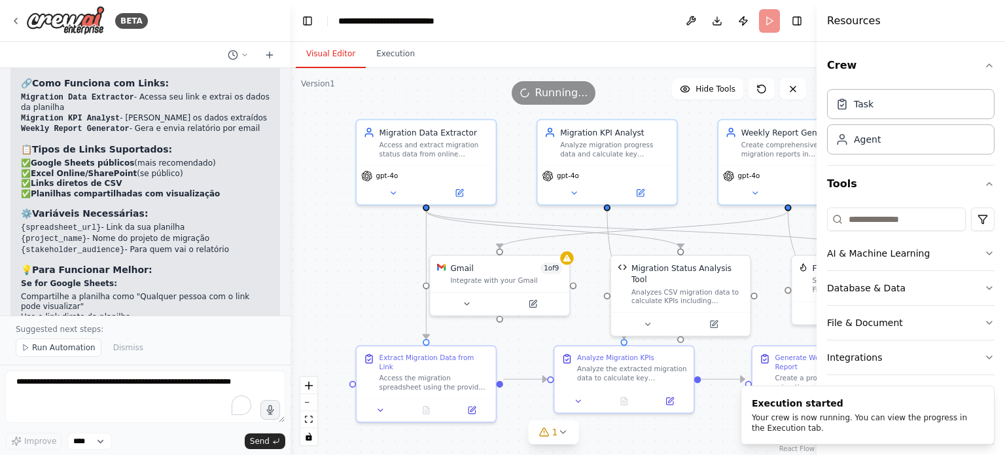
drag, startPoint x: 687, startPoint y: 162, endPoint x: 702, endPoint y: 165, distance: 14.9
click at [702, 165] on div ".deletable-edge-delete-btn { width: 20px; height: 20px; border: 0px solid #ffff…" at bounding box center [553, 261] width 526 height 387
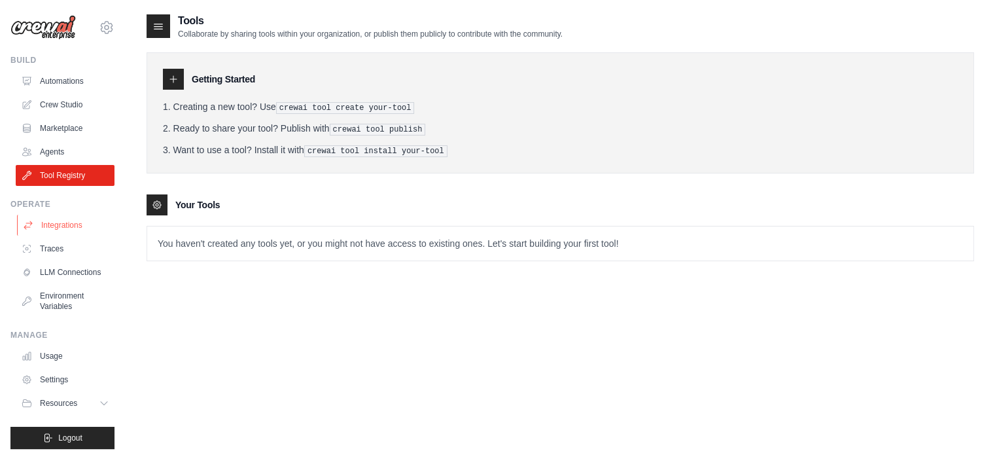
click at [57, 224] on link "Integrations" at bounding box center [66, 225] width 99 height 21
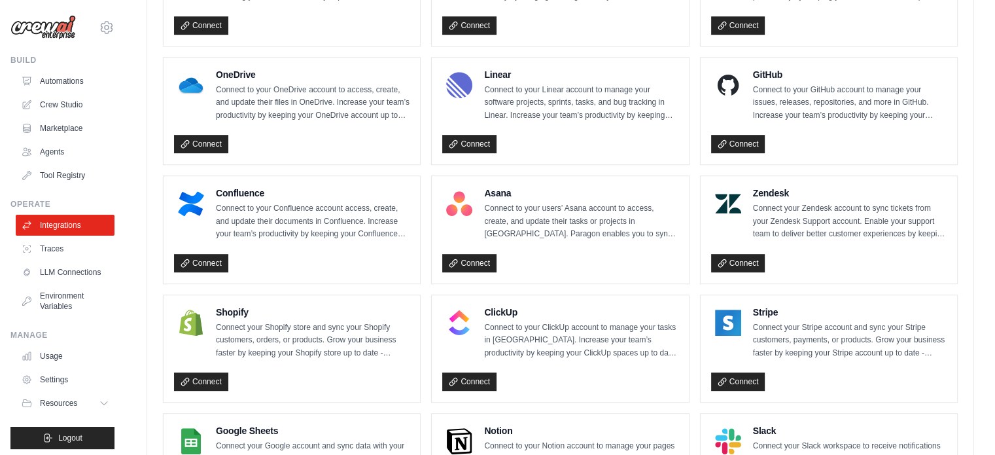
scroll to position [629, 0]
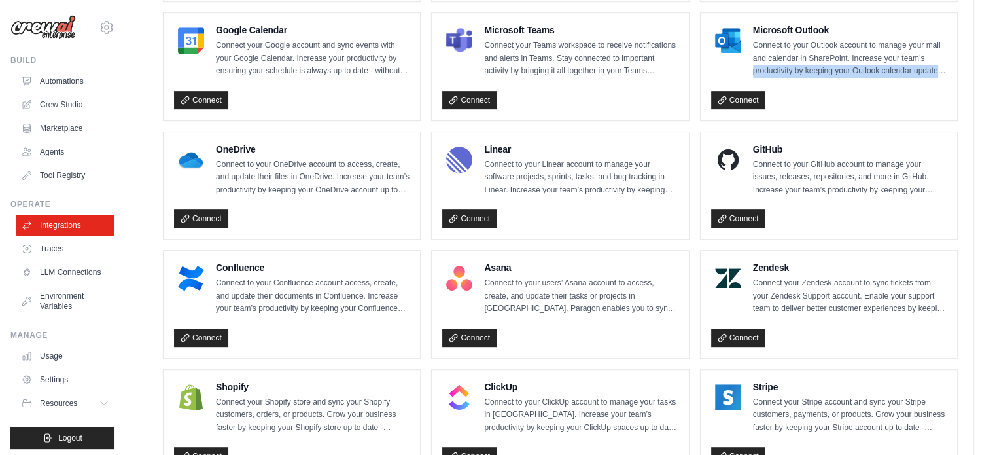
drag, startPoint x: 780, startPoint y: 63, endPoint x: 817, endPoint y: 75, distance: 39.3
click at [817, 75] on div "Microsoft Outlook Connect to your Outlook account to manage your mail and calen…" at bounding box center [828, 67] width 235 height 86
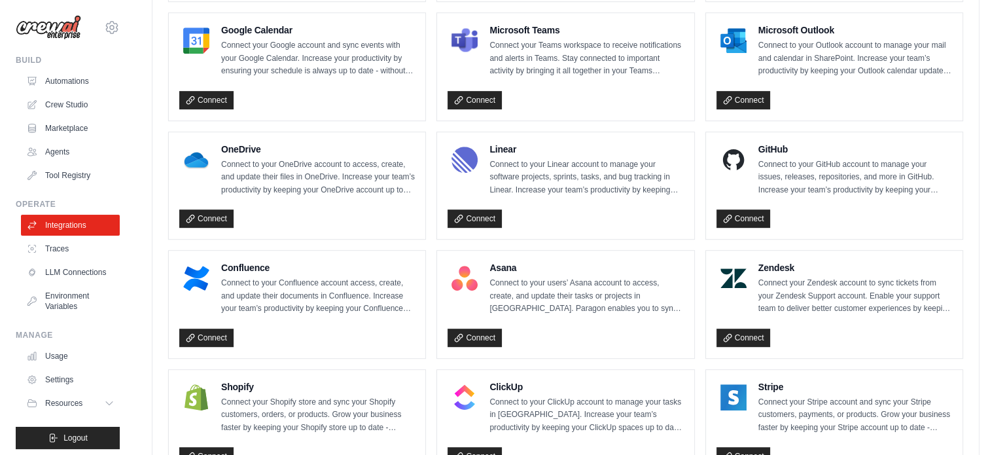
scroll to position [537, 0]
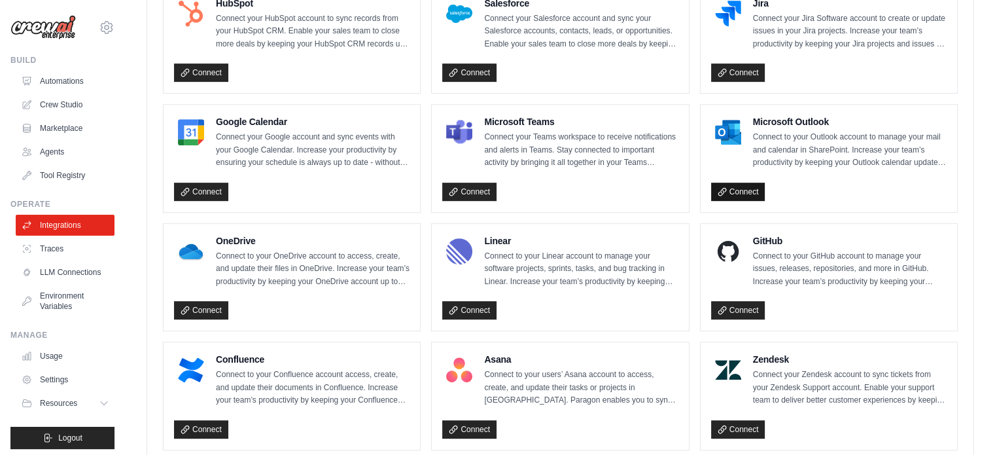
click at [742, 183] on link "Connect" at bounding box center [738, 192] width 54 height 18
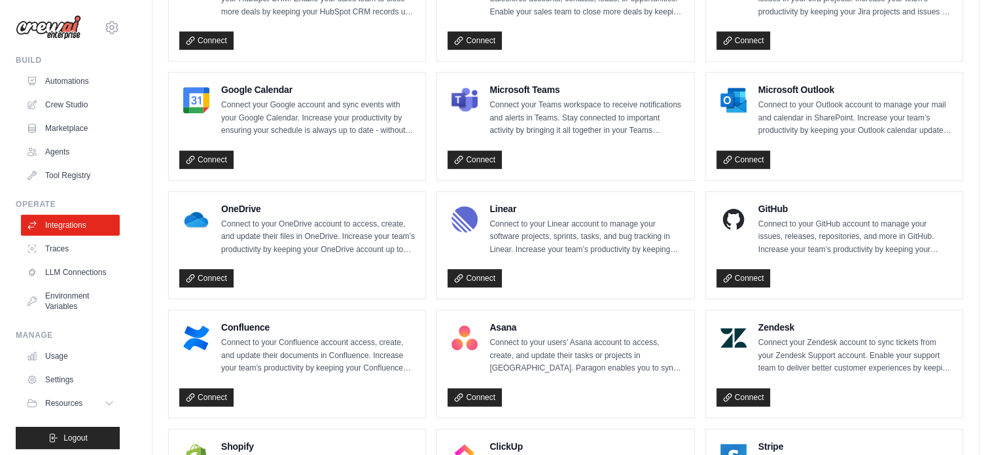
scroll to position [614, 0]
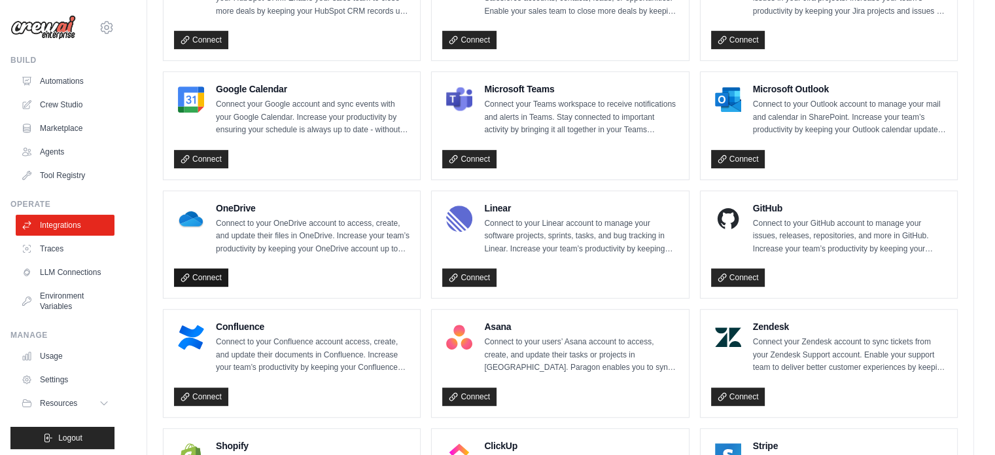
click at [205, 270] on link "Connect" at bounding box center [201, 277] width 54 height 18
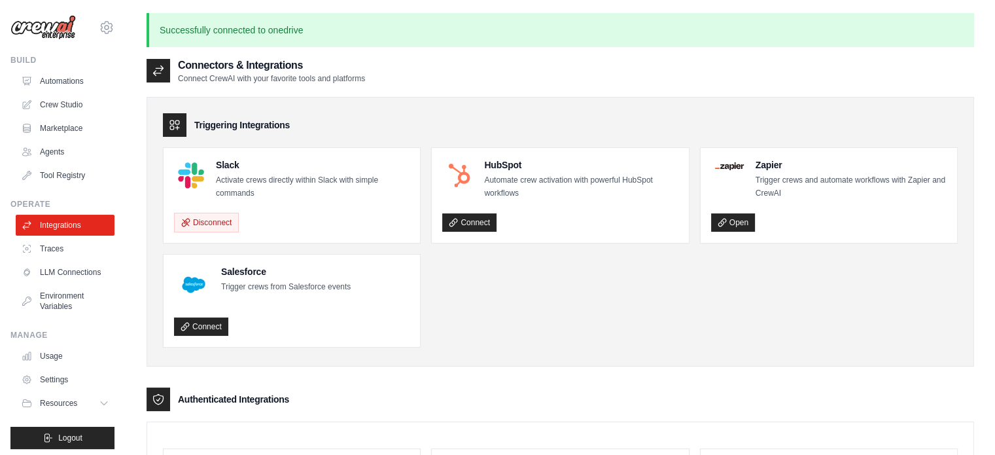
click at [258, 190] on p "Activate crews directly within Slack with simple commands" at bounding box center [313, 187] width 194 height 26
drag, startPoint x: 258, startPoint y: 190, endPoint x: 334, endPoint y: 131, distance: 96.4
click at [334, 131] on div "Triggering Integrations Slack Activate crews directly within Slack with simple …" at bounding box center [560, 231] width 827 height 269
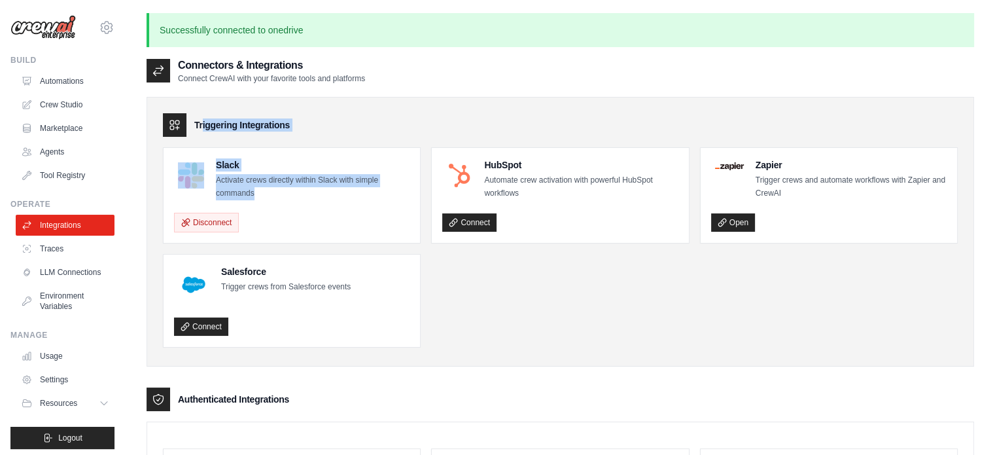
click at [334, 131] on div "Triggering Integrations" at bounding box center [560, 125] width 795 height 24
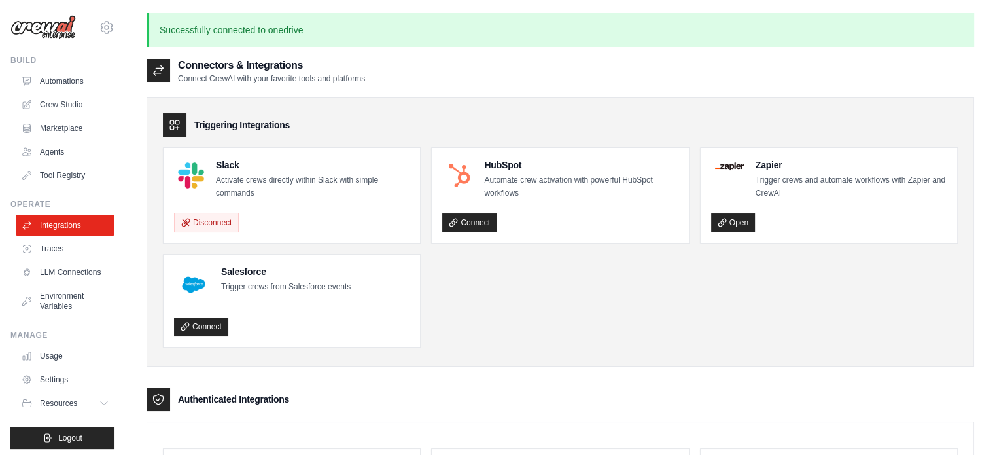
click at [304, 150] on div "Slack Activate crews directly within Slack with simple commands Disconnect" at bounding box center [292, 195] width 256 height 95
drag, startPoint x: 304, startPoint y: 150, endPoint x: 284, endPoint y: 193, distance: 47.4
click at [284, 193] on div "Slack Activate crews directly within Slack with simple commands Disconnect" at bounding box center [292, 195] width 256 height 95
click at [284, 193] on p "Activate crews directly within Slack with simple commands" at bounding box center [313, 187] width 194 height 26
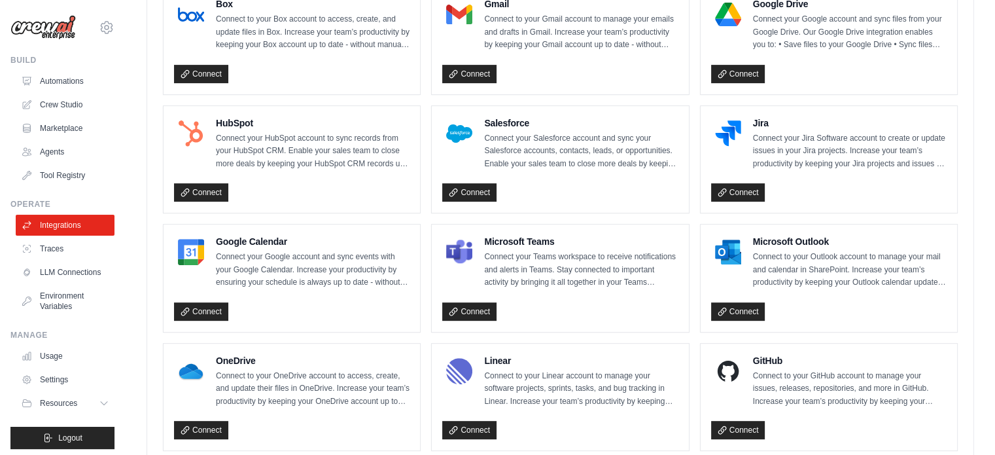
scroll to position [468, 0]
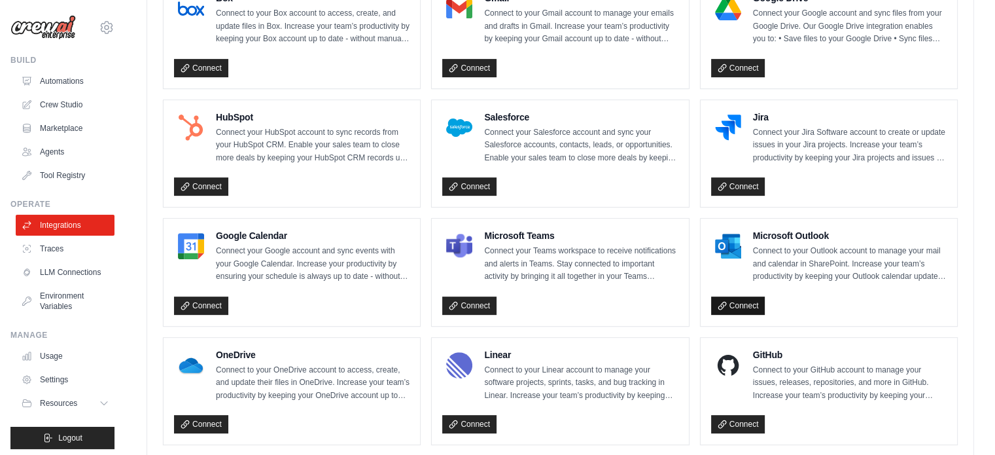
click at [756, 303] on link "Connect" at bounding box center [738, 305] width 54 height 18
